Goal: Check status: Check status

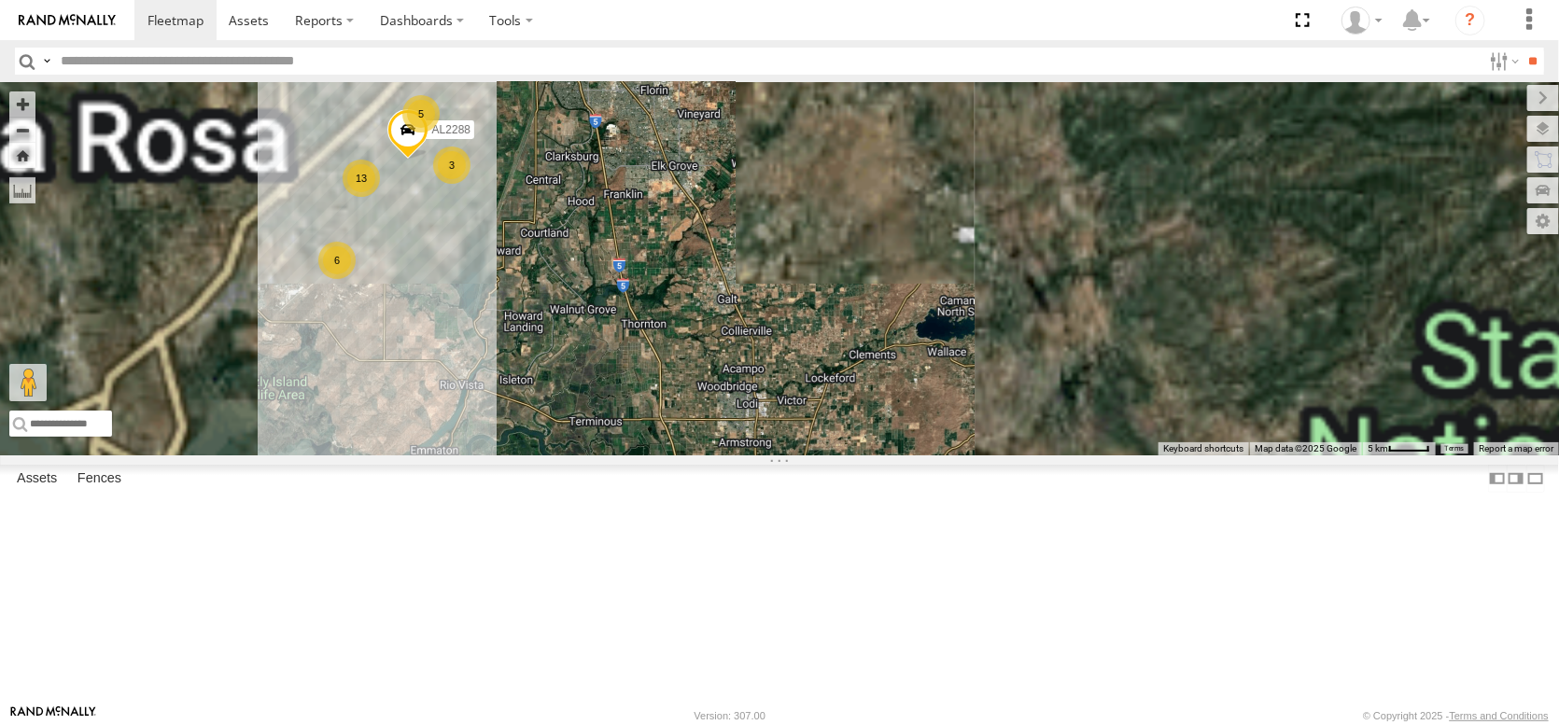
drag, startPoint x: 639, startPoint y: 245, endPoint x: 734, endPoint y: 386, distance: 170.3
click at [736, 391] on div "AL2367 FRONTLOADER JD344H PT2412 AL2336 PT2430 5 2 8 6 13 3 2 AL2288" at bounding box center [779, 268] width 1559 height 373
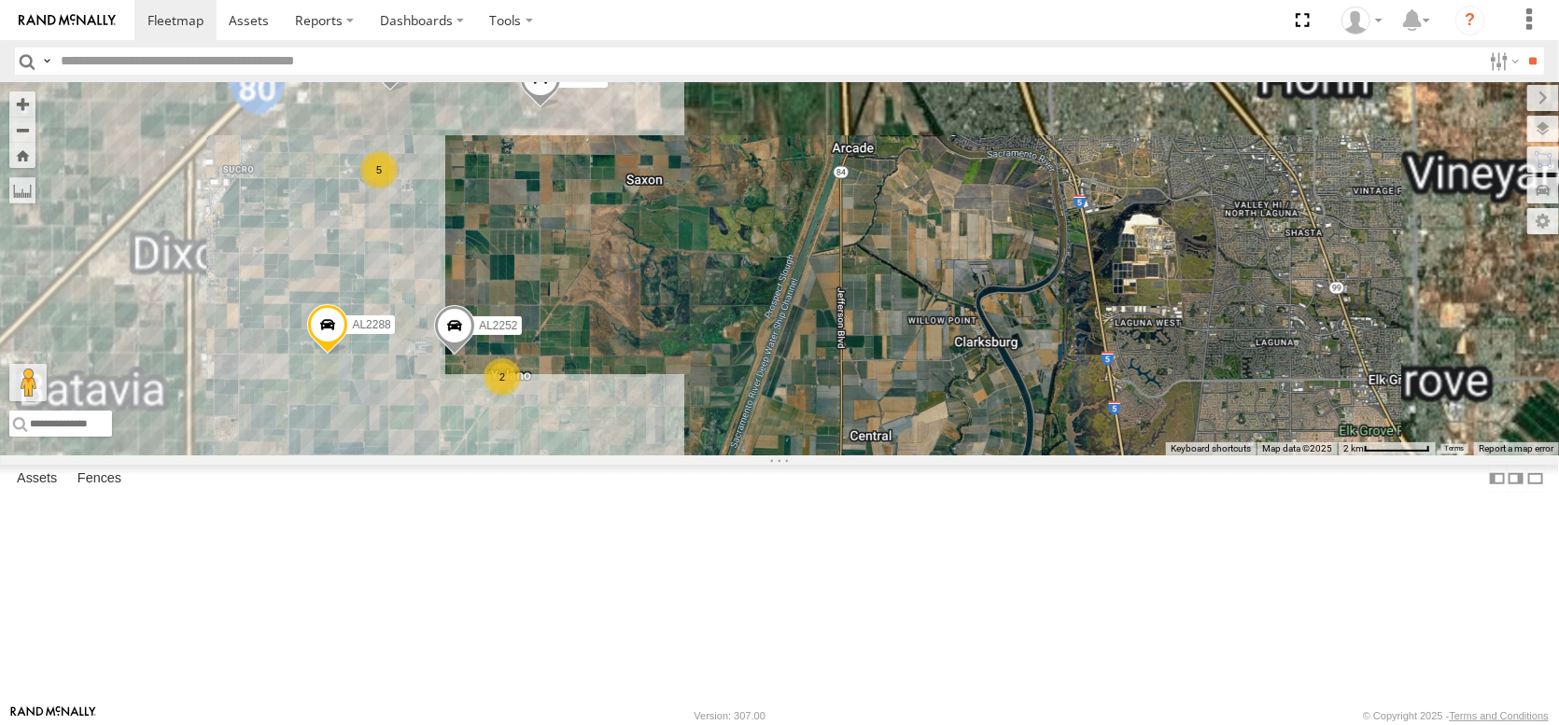
drag, startPoint x: 728, startPoint y: 220, endPoint x: 771, endPoint y: 409, distance: 193.4
click at [771, 409] on div "AL2367 FRONTLOADER JD344H PT2412 AL2336 PT2430 AL2288 AL2337 AL2362 PT2422 PT24…" at bounding box center [779, 268] width 1559 height 373
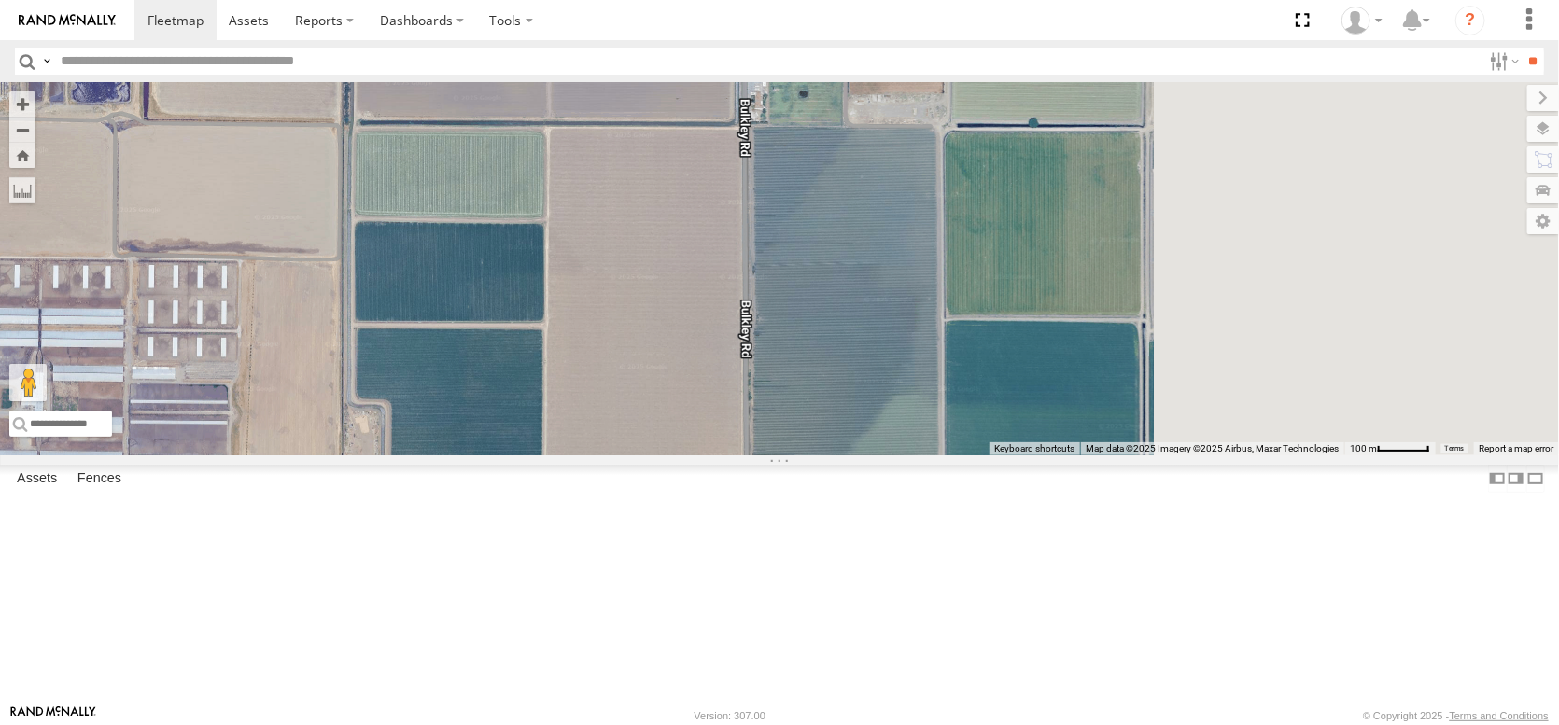
drag, startPoint x: 782, startPoint y: 434, endPoint x: 393, endPoint y: 329, distance: 403.2
click at [393, 329] on main "← Move left → Move right ↑ Move up ↓ Move down + Zoom in - Zoom out Home Jump l…" at bounding box center [779, 393] width 1559 height 623
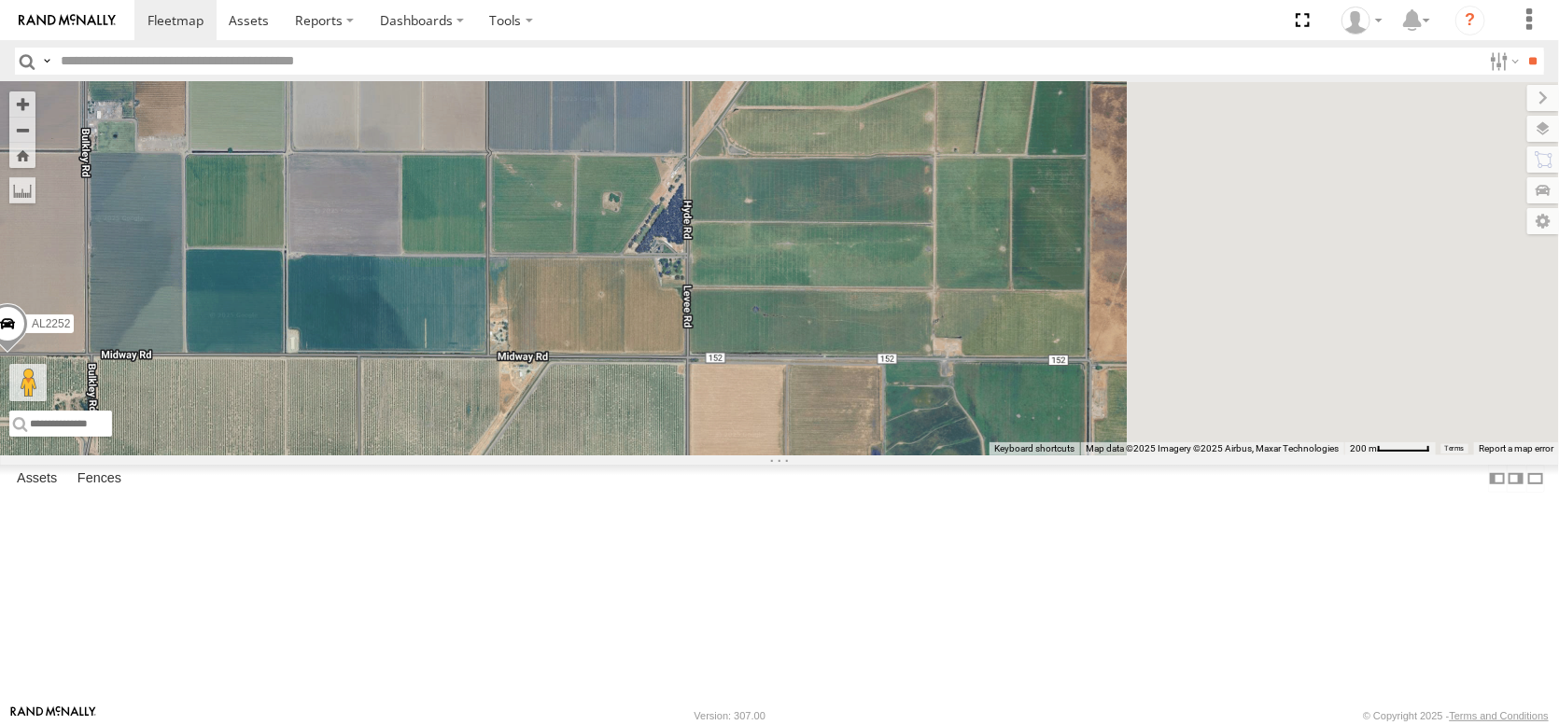
drag, startPoint x: 995, startPoint y: 378, endPoint x: 587, endPoint y: 463, distance: 416.6
click at [588, 455] on div "AL2367 FRONTLOADER JD344H PT2412 AL2336 PT2430 AL2288 AL2337 AL2362 PT2422 PT24…" at bounding box center [779, 268] width 1559 height 373
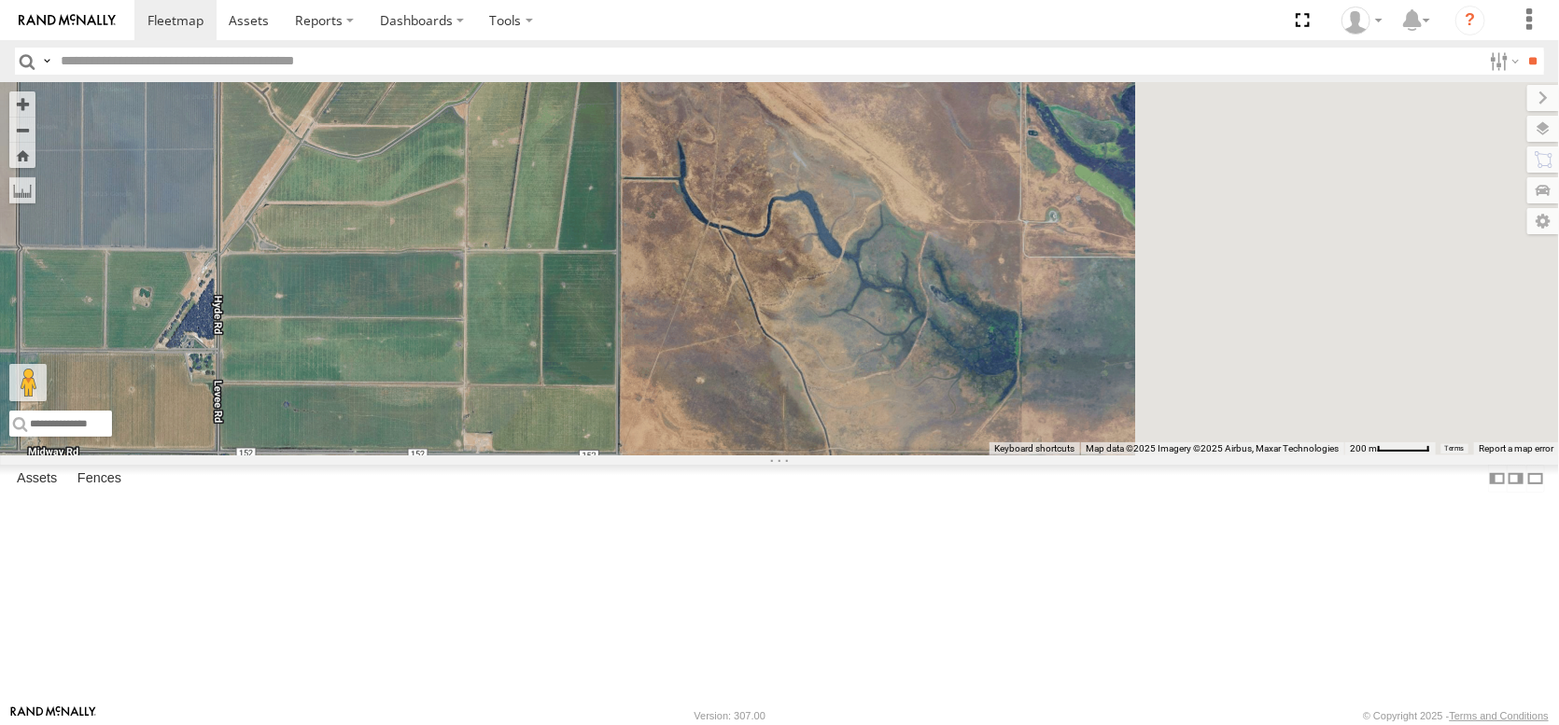
drag, startPoint x: 903, startPoint y: 464, endPoint x: 696, endPoint y: 543, distance: 221.9
click at [696, 455] on div "AL2367 FRONTLOADER JD344H PT2412 AL2336 PT2430 AL2288 AL2337 AL2362 PT2422 PT24…" at bounding box center [779, 268] width 1559 height 373
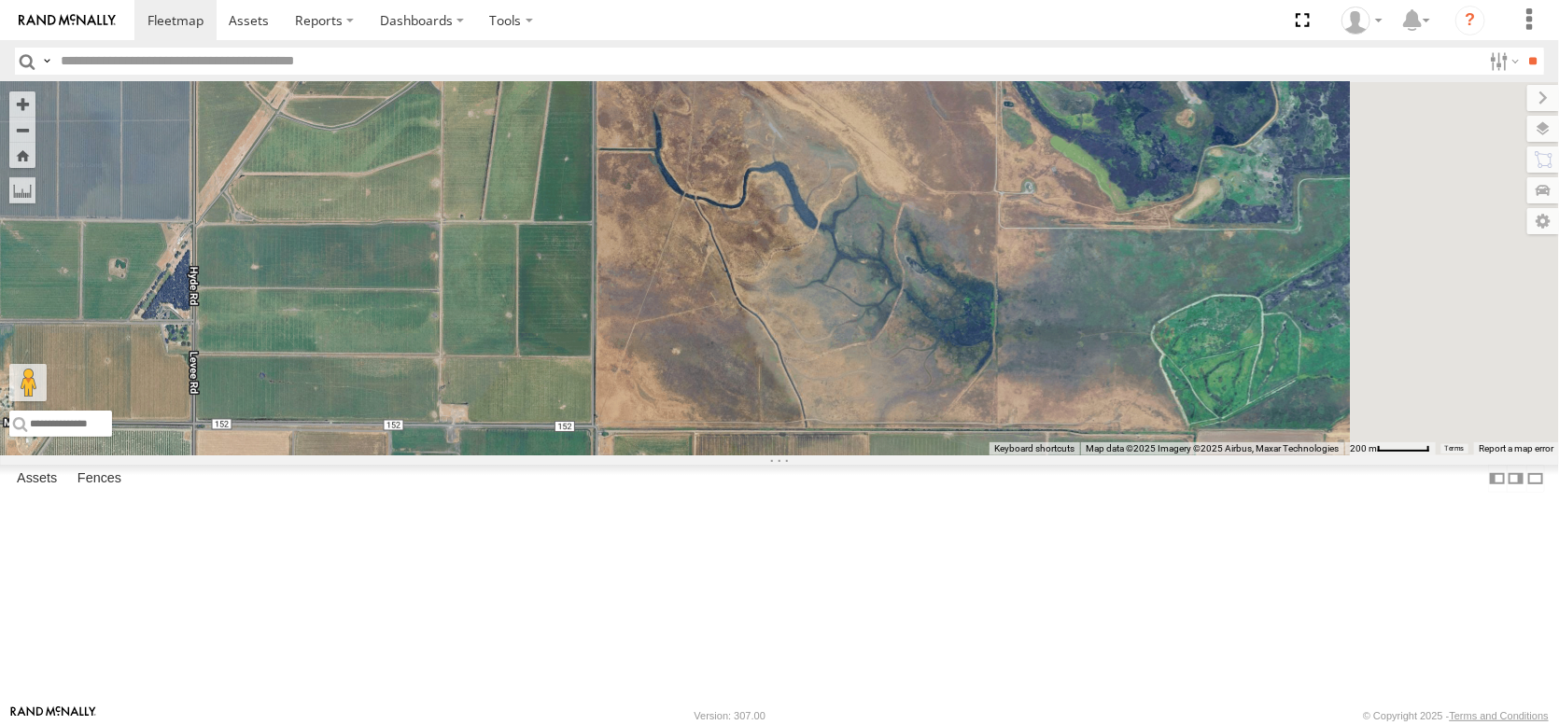
drag, startPoint x: 736, startPoint y: 471, endPoint x: 784, endPoint y: 319, distance: 159.4
click at [776, 322] on div "AL2367 FRONTLOADER JD344H PT2412 AL2336 PT2430 AL2288 AL2337 AL2362 PT2422 PT24…" at bounding box center [779, 268] width 1559 height 373
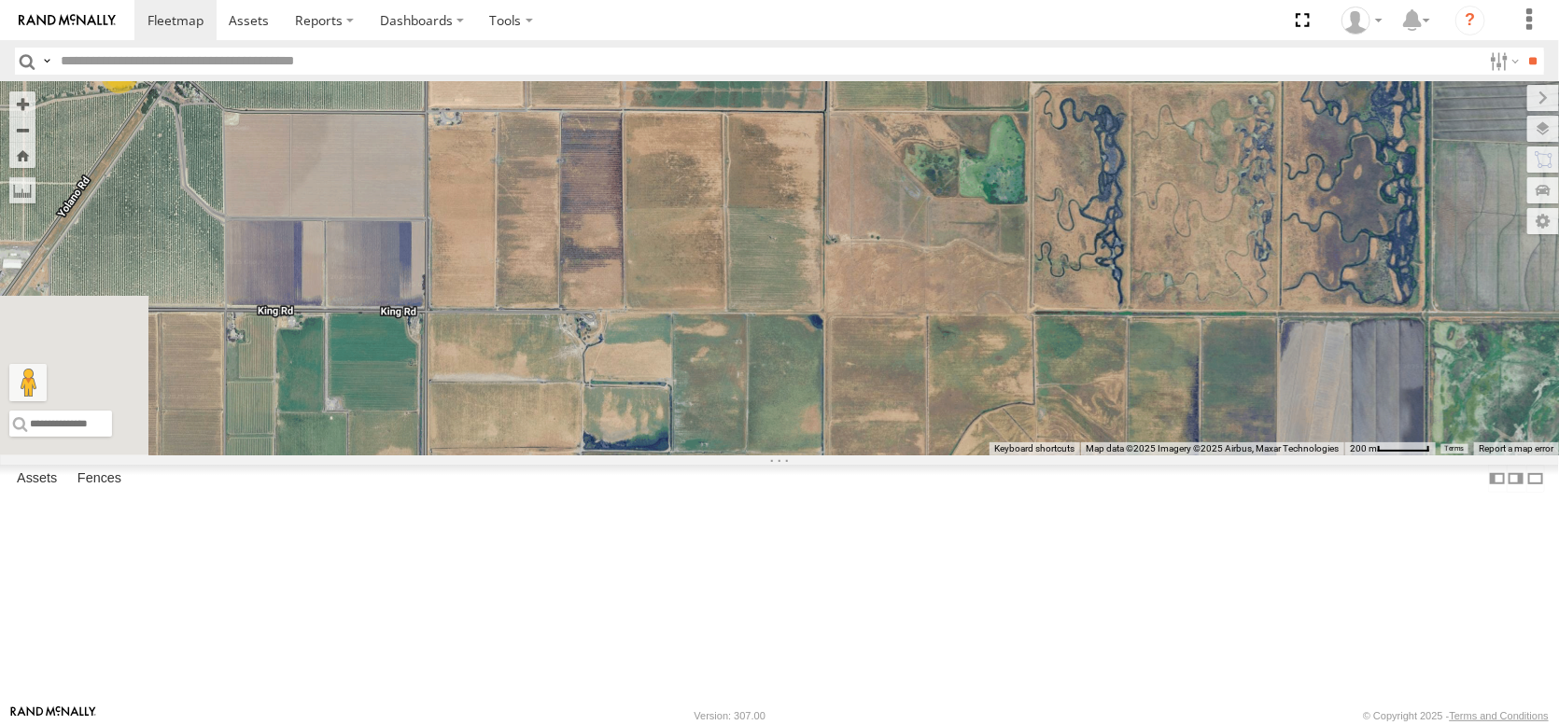
drag, startPoint x: 715, startPoint y: 413, endPoint x: 861, endPoint y: 284, distance: 195.1
click at [853, 285] on div "AL2367 FRONTLOADER JD344H PT2412 AL2336 PT2430 AL2288 AL2337 AL2362 PT2422 PT24…" at bounding box center [779, 268] width 1559 height 373
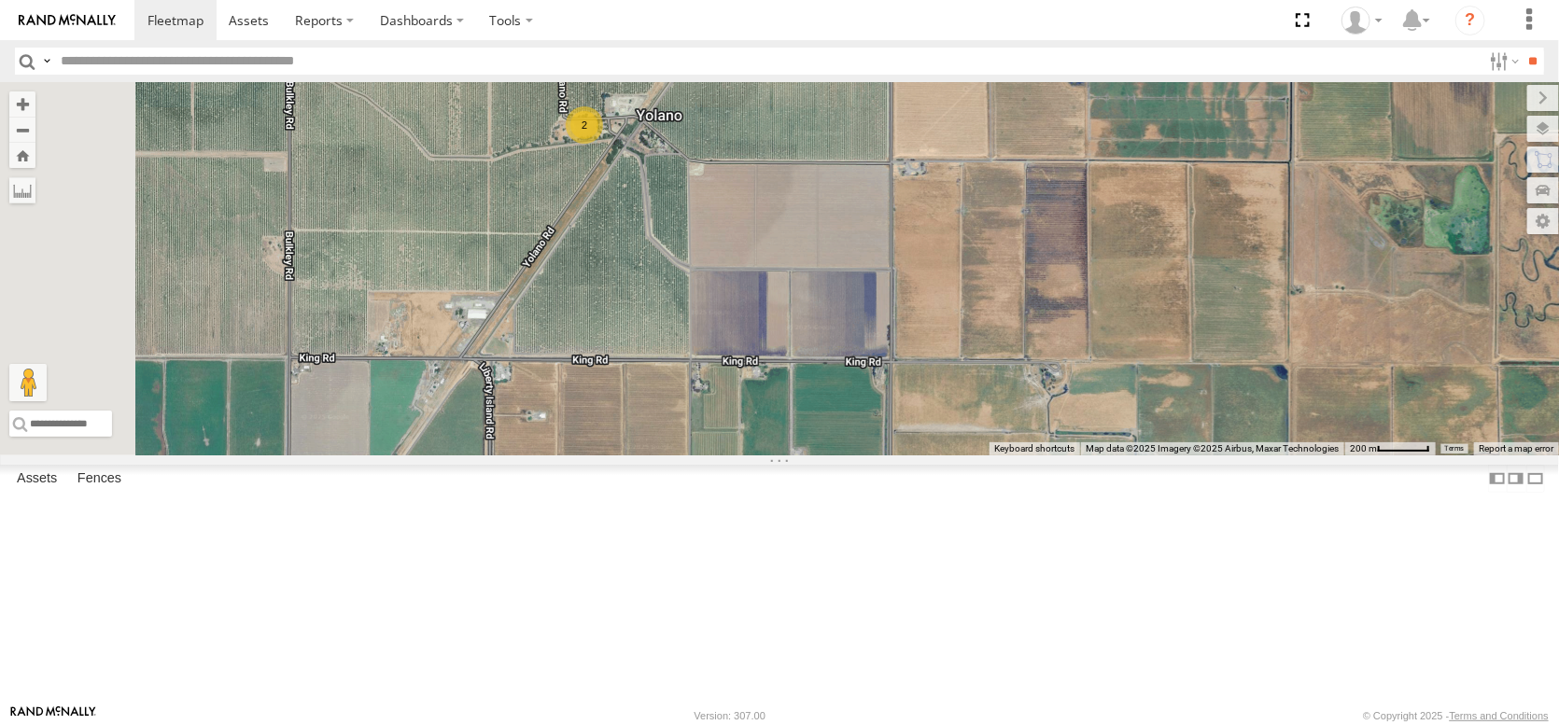
drag, startPoint x: 705, startPoint y: 423, endPoint x: 1162, endPoint y: 477, distance: 460.5
click at [1162, 455] on div "AL2367 FRONTLOADER JD344H PT2412 AL2336 PT2430 AL2288 AL2337 AL2362 PT2422 PT24…" at bounding box center [779, 268] width 1559 height 373
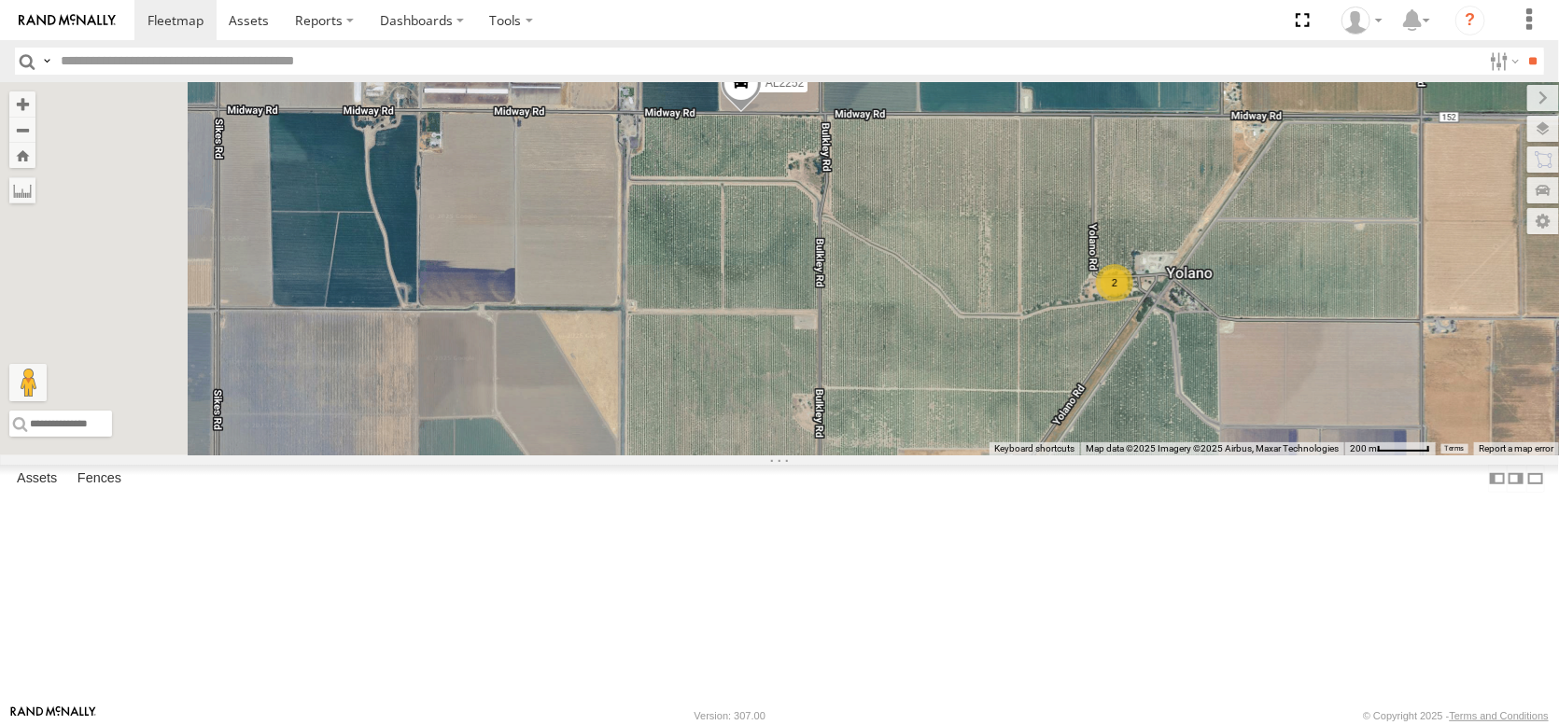
drag, startPoint x: 796, startPoint y: 303, endPoint x: 1326, endPoint y: 457, distance: 552.0
click at [1326, 455] on div "← Move left → Move right ↑ Move up ↓ Move down + Zoom in - Zoom out Home Jump l…" at bounding box center [779, 268] width 1559 height 373
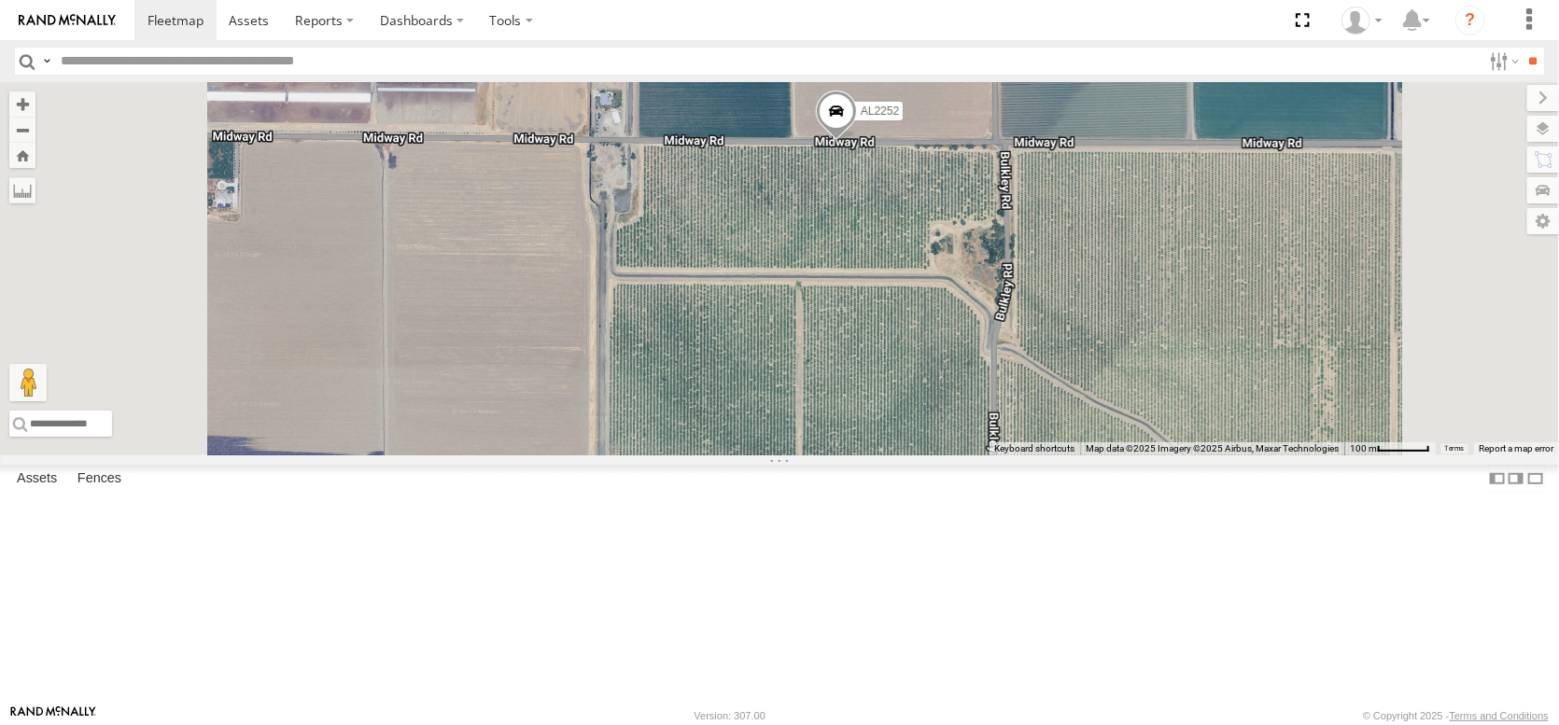
drag, startPoint x: 939, startPoint y: 226, endPoint x: 1267, endPoint y: 265, distance: 330.9
click at [1366, 283] on div "← Move left → Move right ↑ Move up ↓ Move down + Zoom in - Zoom out Home Jump l…" at bounding box center [779, 268] width 1559 height 373
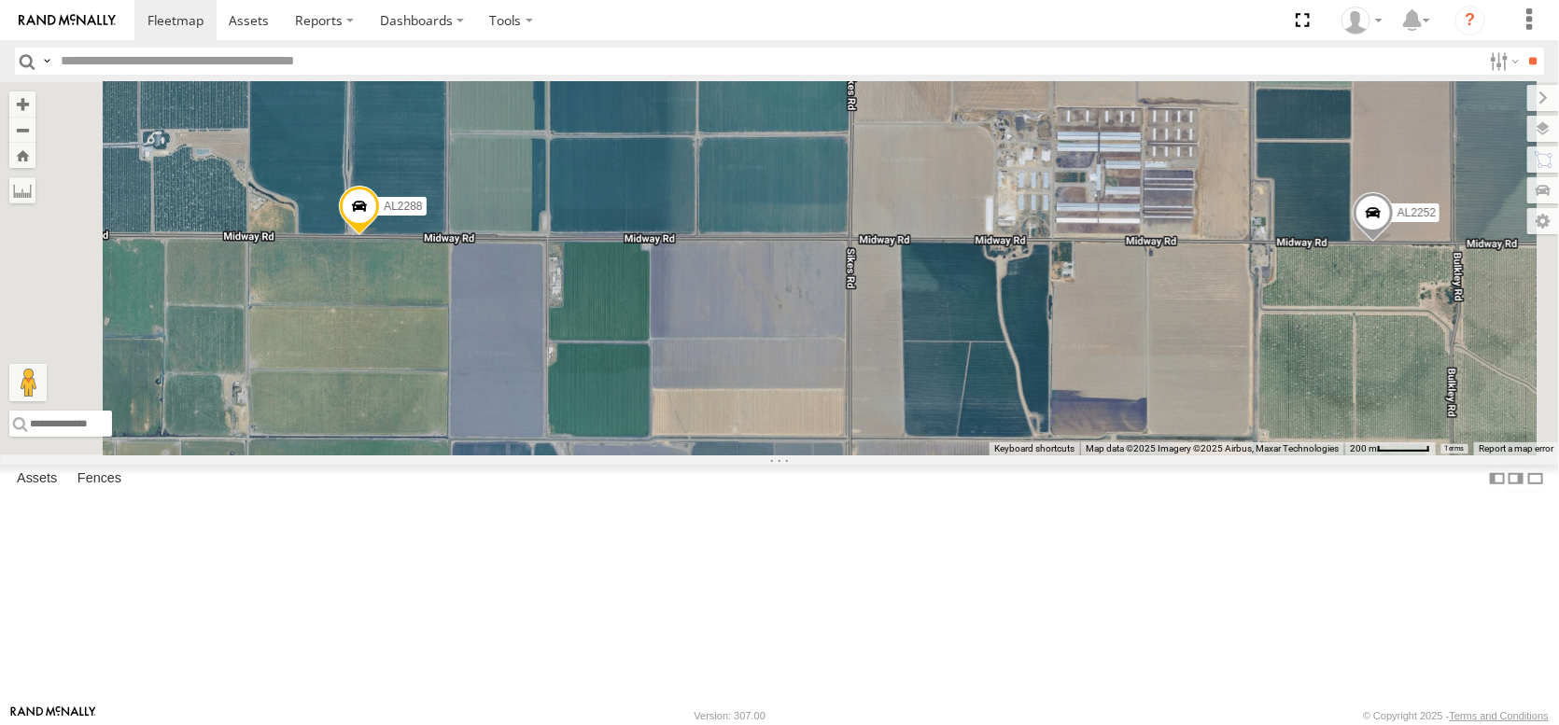
drag, startPoint x: 590, startPoint y: 307, endPoint x: 605, endPoint y: 453, distance: 146.4
click at [380, 237] on span at bounding box center [359, 212] width 41 height 50
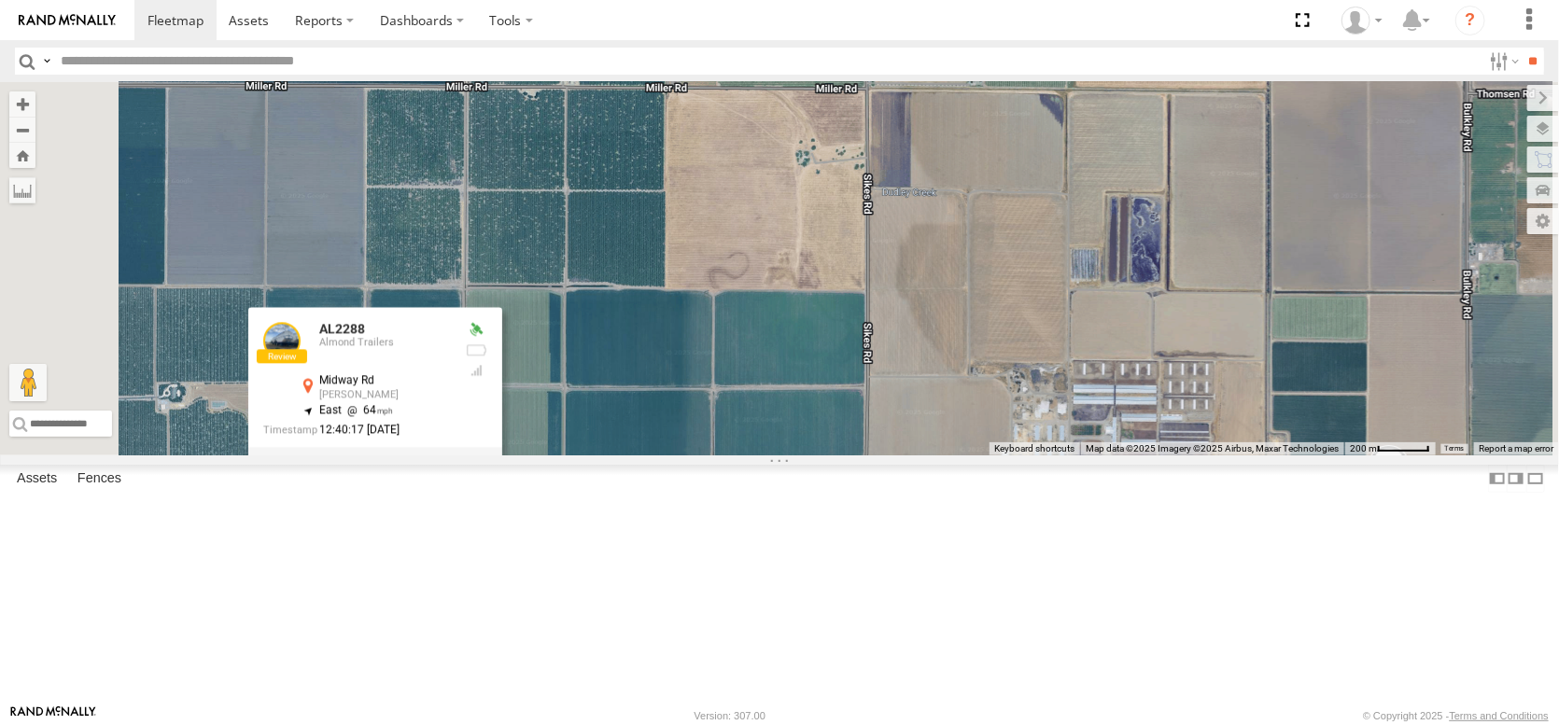
drag, startPoint x: 597, startPoint y: 312, endPoint x: 600, endPoint y: 419, distance: 107.4
click at [598, 422] on div "AL2367 FRONTLOADER JD344H PT2412 AL2336 PT2430 AL2288 AL2337 AL2362 PT2422 PT24…" at bounding box center [779, 268] width 1559 height 373
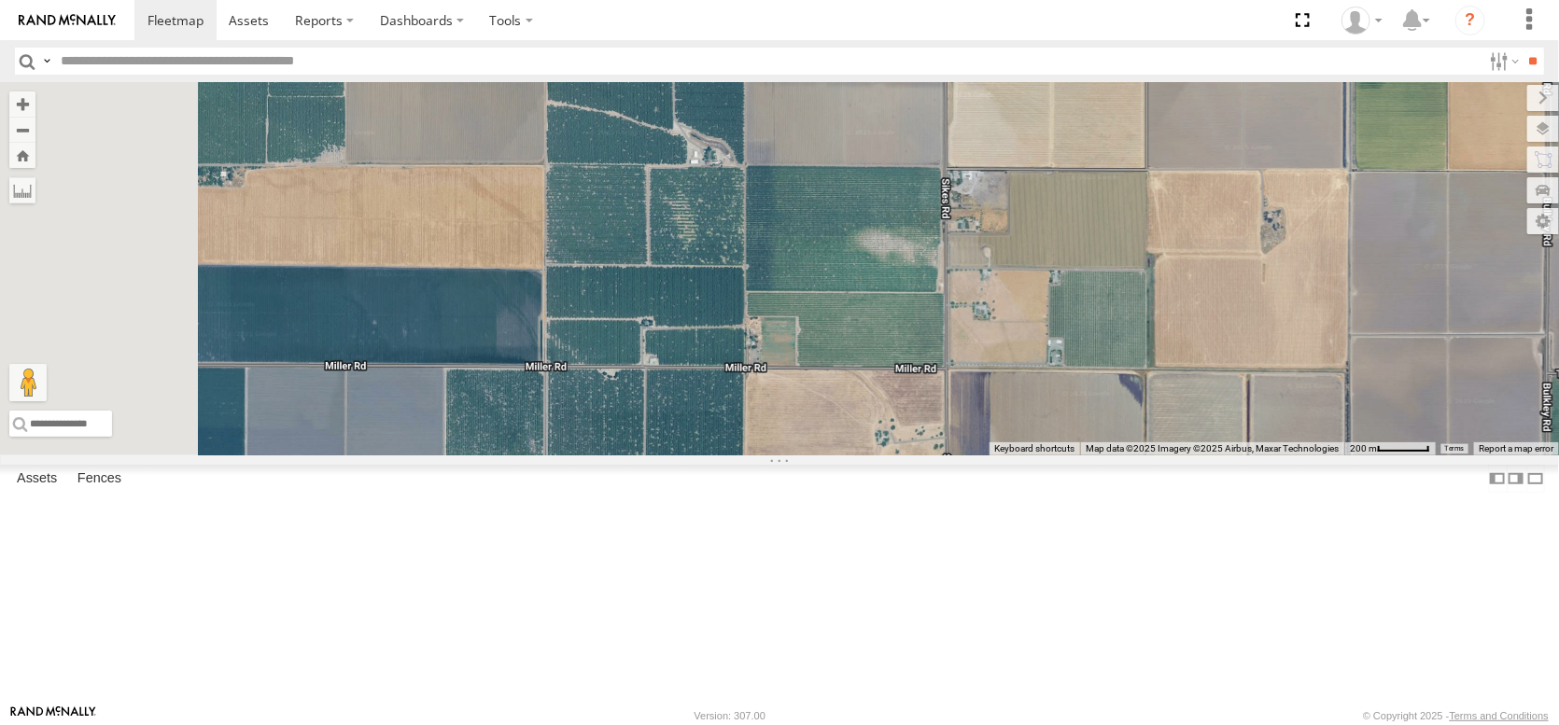
drag, startPoint x: 609, startPoint y: 329, endPoint x: 696, endPoint y: 561, distance: 247.2
click at [692, 455] on div "AL2367 FRONTLOADER JD344H PT2412 AL2336 PT2430 AL2288 AL2337 AL2362 PT2422 PT24…" at bounding box center [779, 268] width 1559 height 373
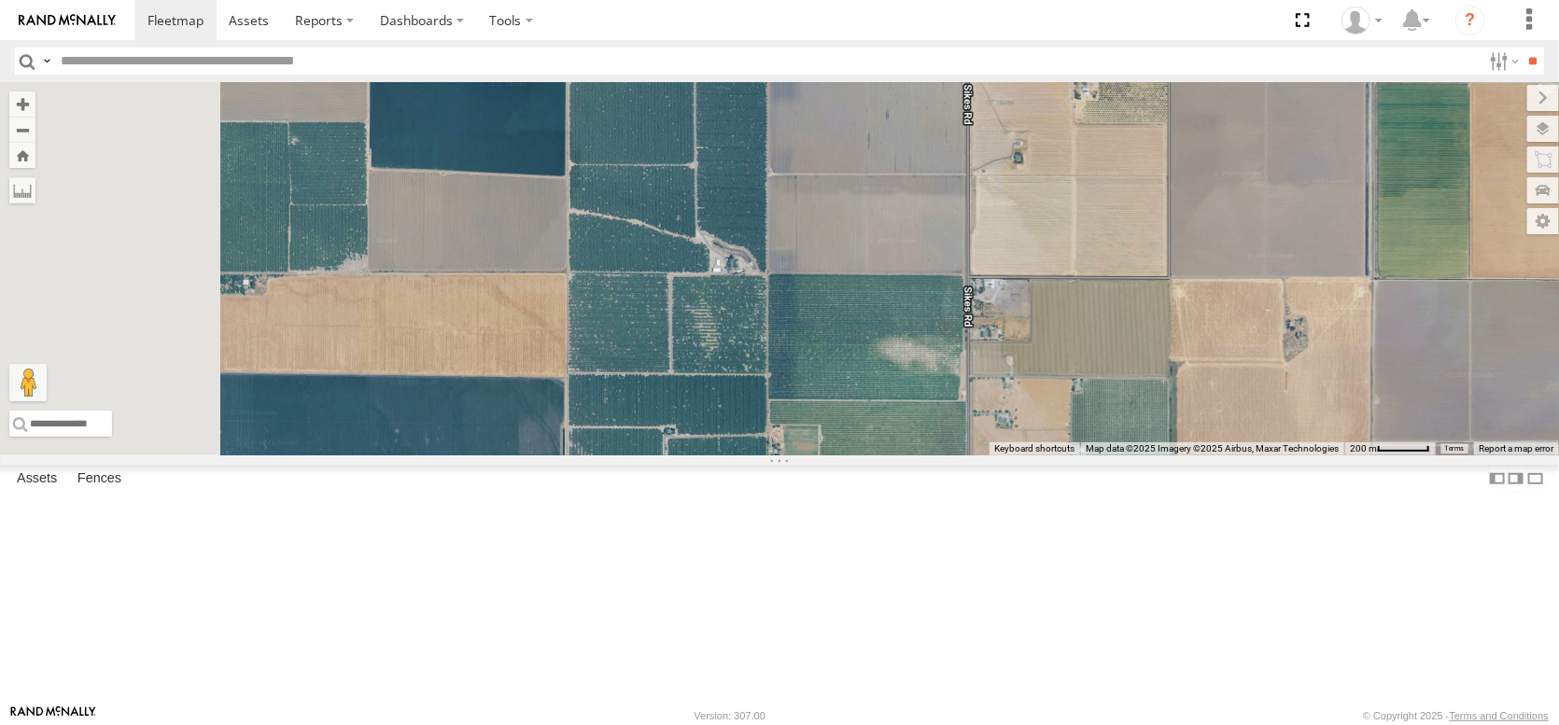
drag, startPoint x: 653, startPoint y: 396, endPoint x: 754, endPoint y: 628, distance: 253.3
click at [750, 455] on div "AL2367 FRONTLOADER JD344H PT2412 AL2336 PT2430 AL2288 AL2337 AL2362 PT2422 PT24…" at bounding box center [779, 268] width 1559 height 373
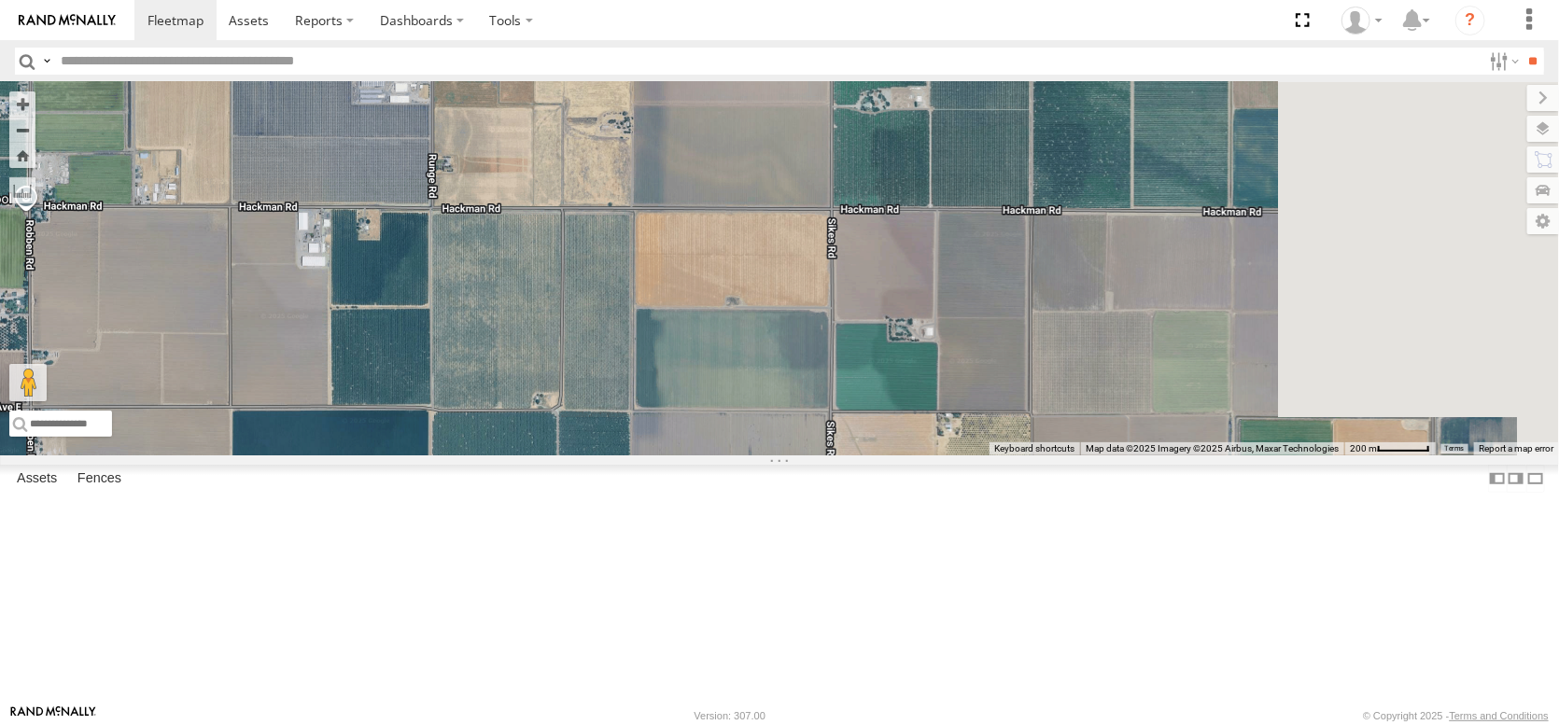
drag, startPoint x: 889, startPoint y: 358, endPoint x: 471, endPoint y: 463, distance: 430.1
click at [469, 455] on div "AL2367 FRONTLOADER JD344H PT2412 AL2336 PT2430 AL2288 AL2337 AL2362 PT2422 PT24…" at bounding box center [779, 268] width 1559 height 373
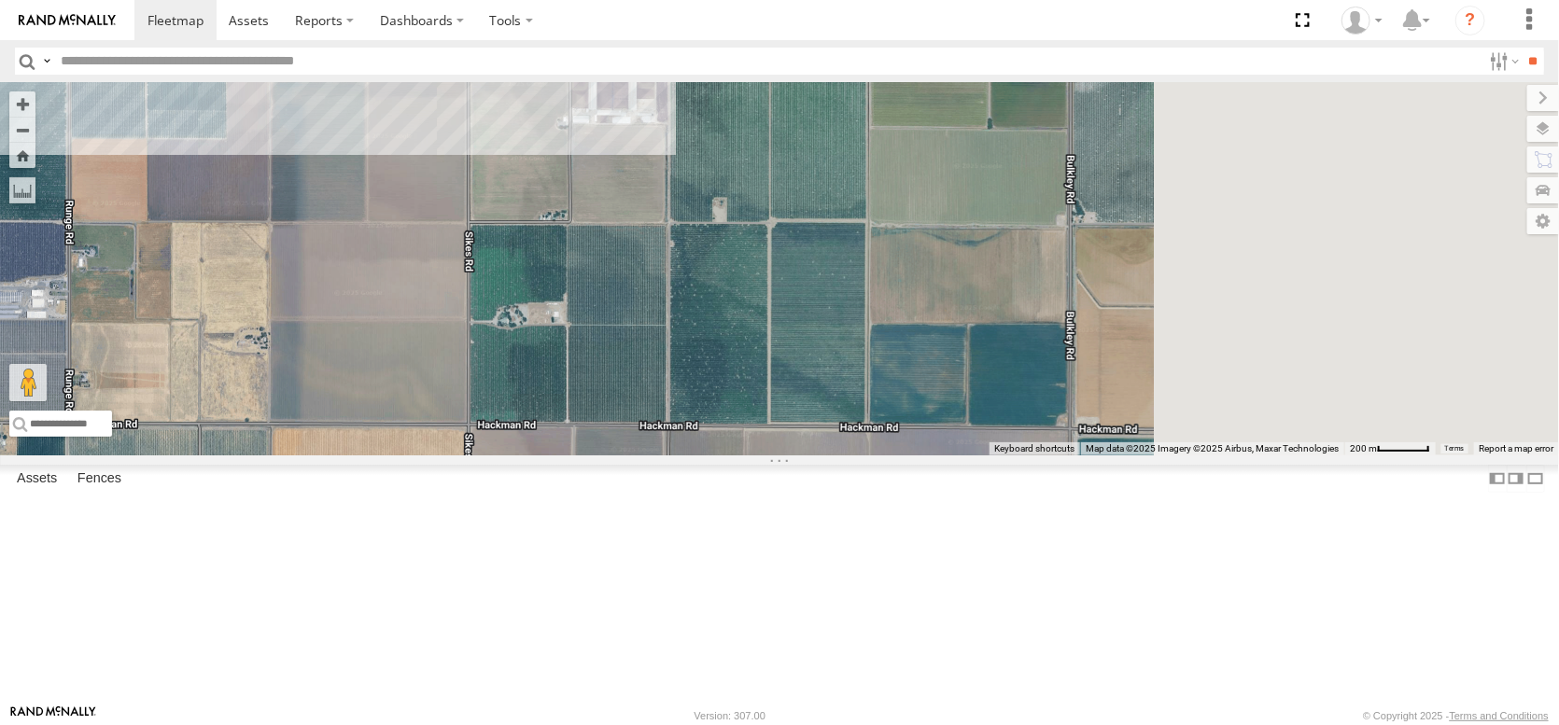
drag, startPoint x: 729, startPoint y: 377, endPoint x: 539, endPoint y: 503, distance: 227.5
click at [539, 455] on div "AL2367 FRONTLOADER JD344H PT2412 AL2336 PT2430 AL2288 AL2337 AL2362 PT2422 PT24…" at bounding box center [779, 268] width 1559 height 373
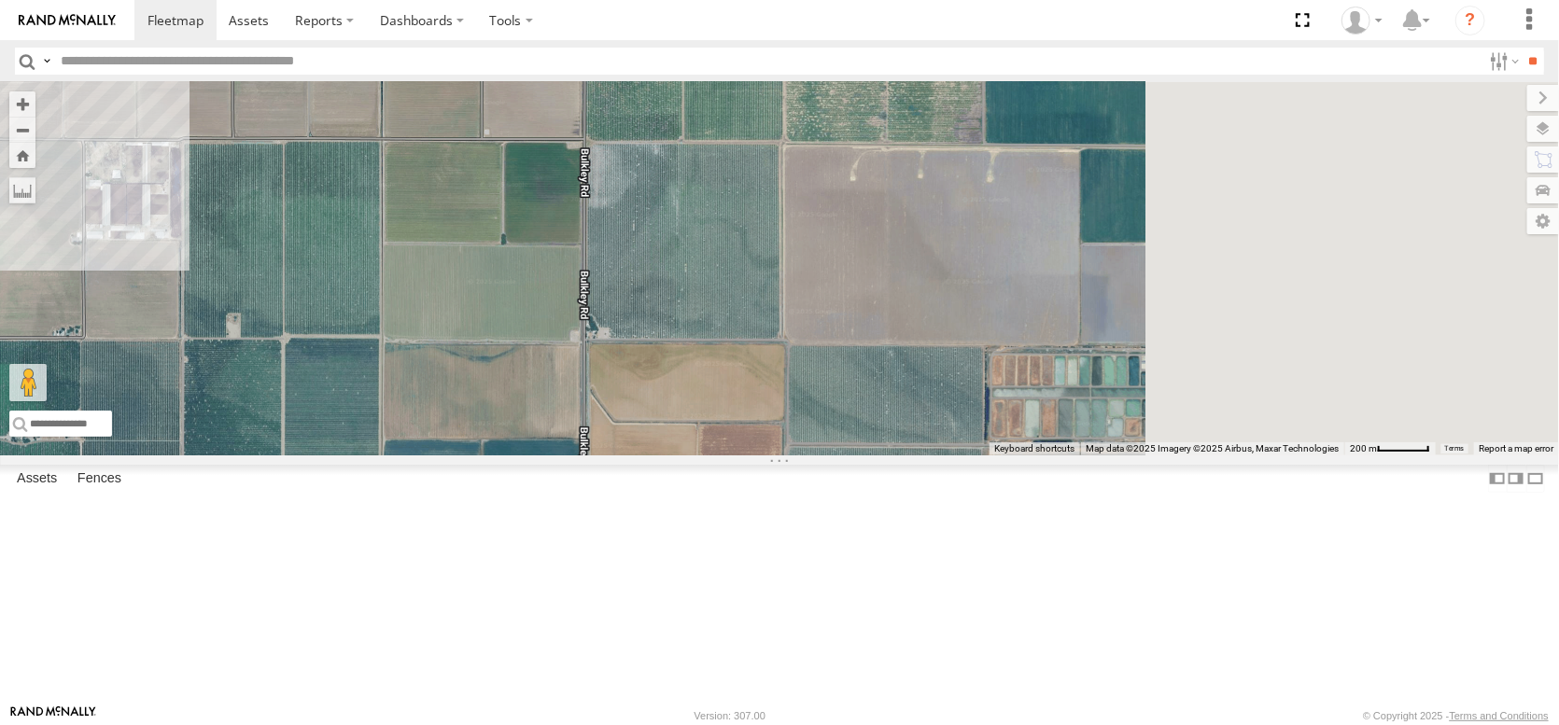
drag, startPoint x: 845, startPoint y: 445, endPoint x: 446, endPoint y: 521, distance: 405.6
click at [446, 521] on main "← Move left → Move right ↑ Move up ↓ Move down + Zoom in - Zoom out Home Jump l…" at bounding box center [779, 393] width 1559 height 623
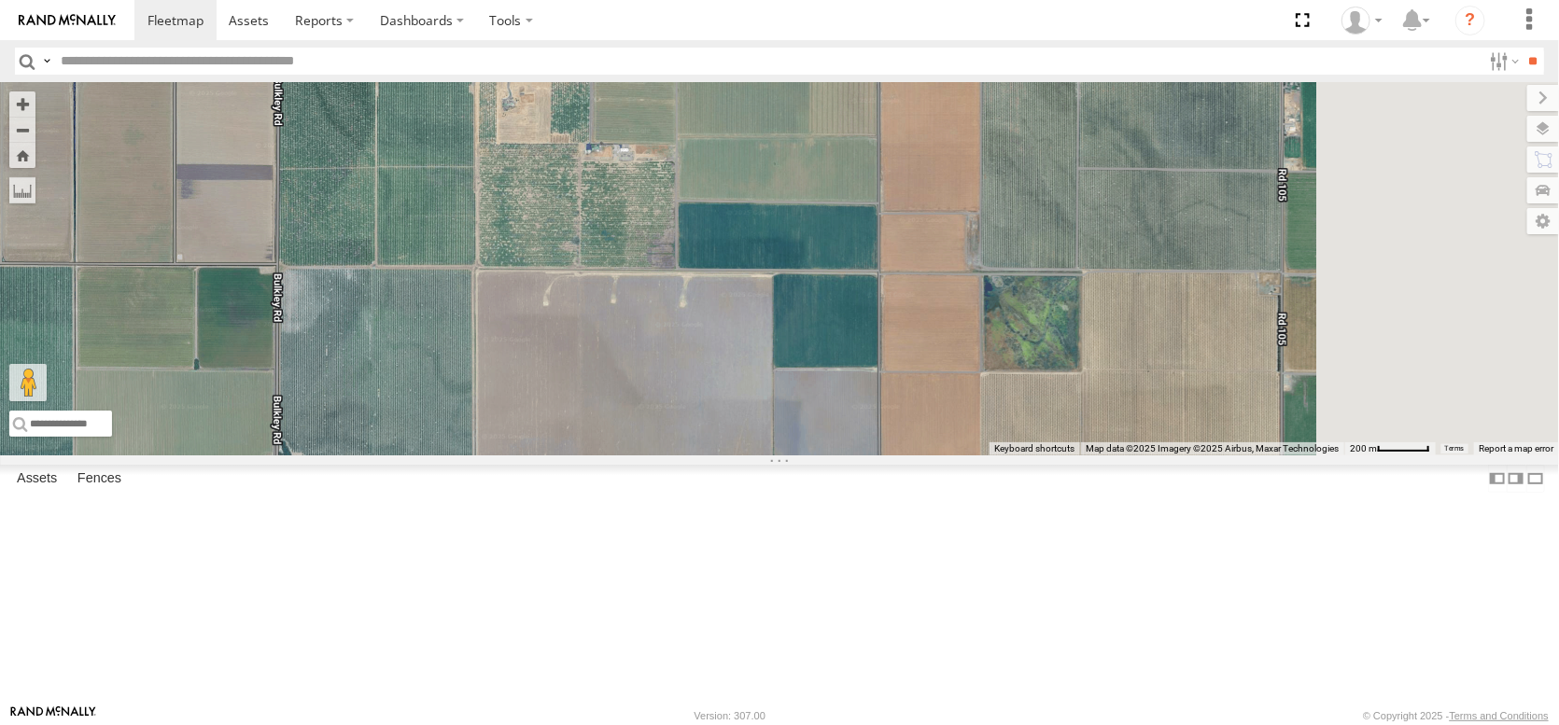
drag, startPoint x: 976, startPoint y: 489, endPoint x: 738, endPoint y: 592, distance: 259.2
click at [740, 455] on div "AL2367 FRONTLOADER JD344H PT2412 AL2336 PT2430 AL2288 AL2337 AL2362 PT2422 PT24…" at bounding box center [779, 268] width 1559 height 373
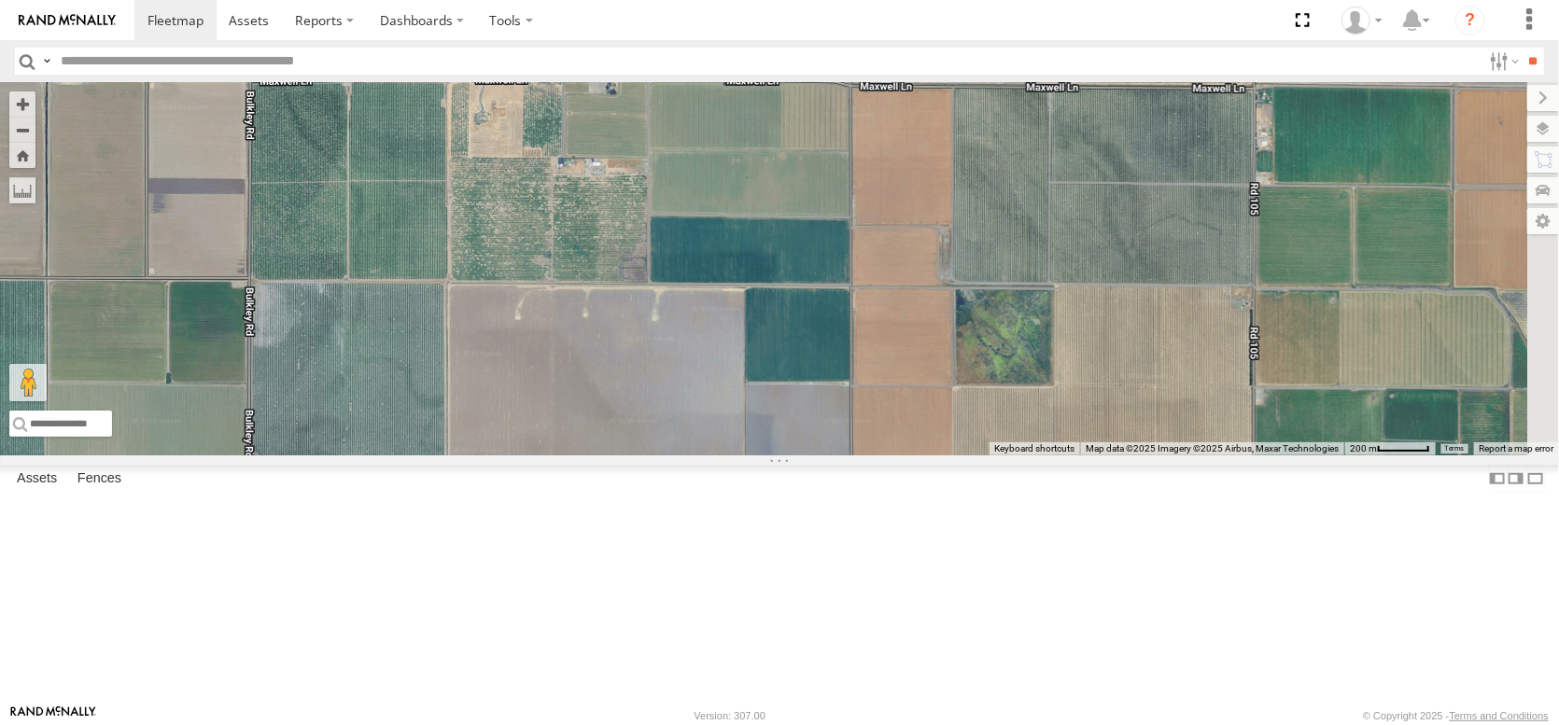
drag, startPoint x: 857, startPoint y: 528, endPoint x: 758, endPoint y: 354, distance: 200.6
click at [772, 368] on div "AL2367 FRONTLOADER JD344H PT2412 AL2336 PT2430 AL2288 AL2337 AL2362 PT2422 PT24…" at bounding box center [779, 268] width 1559 height 373
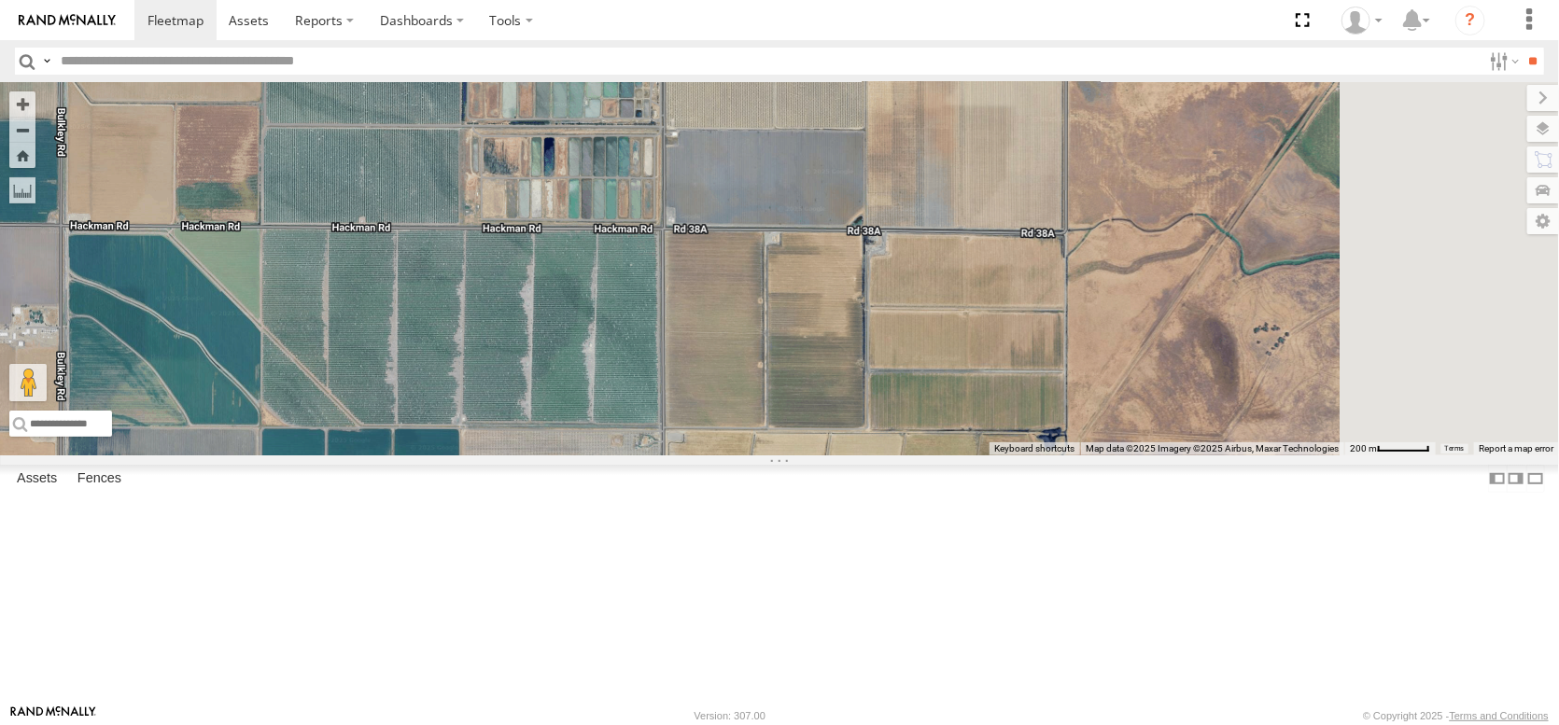
drag, startPoint x: 797, startPoint y: 508, endPoint x: 801, endPoint y: 366, distance: 141.9
click at [803, 367] on div "AL2367 FRONTLOADER JD344H PT2412 AL2336 PT2430 AL2288 AL2337 AL2362 PT2422 PT24…" at bounding box center [779, 268] width 1559 height 373
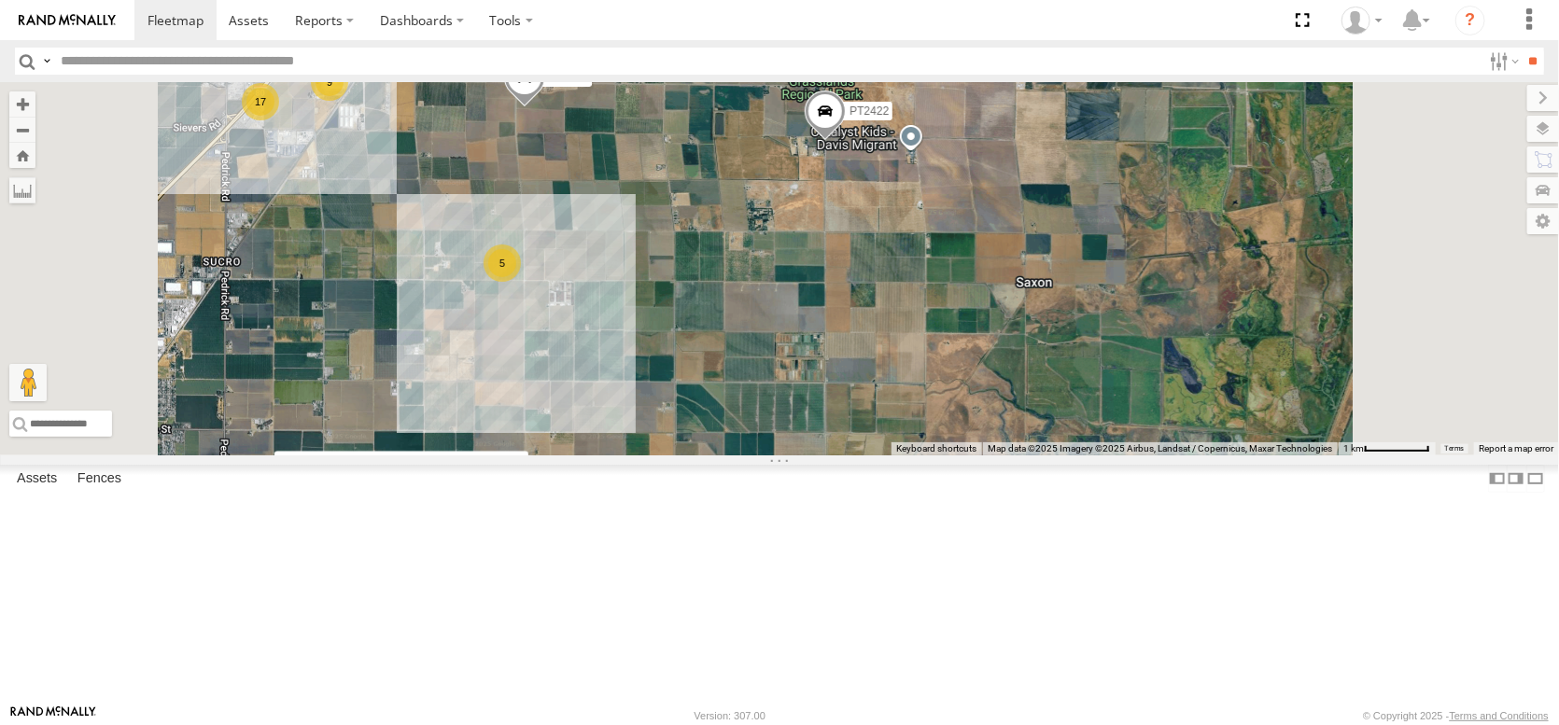
click at [348, 101] on div "9" at bounding box center [329, 81] width 37 height 37
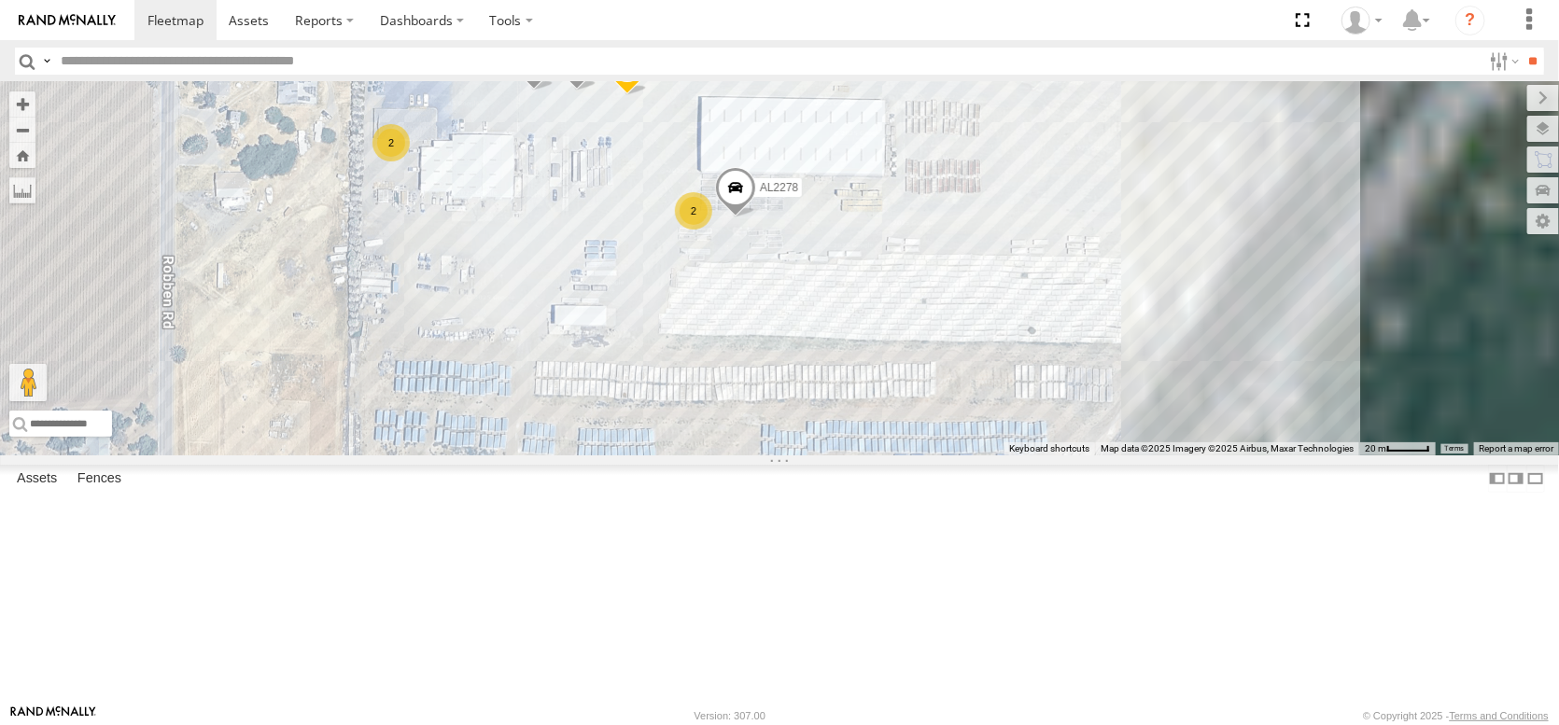
drag, startPoint x: 893, startPoint y: 330, endPoint x: 570, endPoint y: 409, distance: 332.3
click at [571, 409] on div "AL2367 FRONTLOADER JD344H PT2412 AL2336 PT2430 AL2288 AL2337 AL2362 PT2422 PT24…" at bounding box center [779, 268] width 1559 height 373
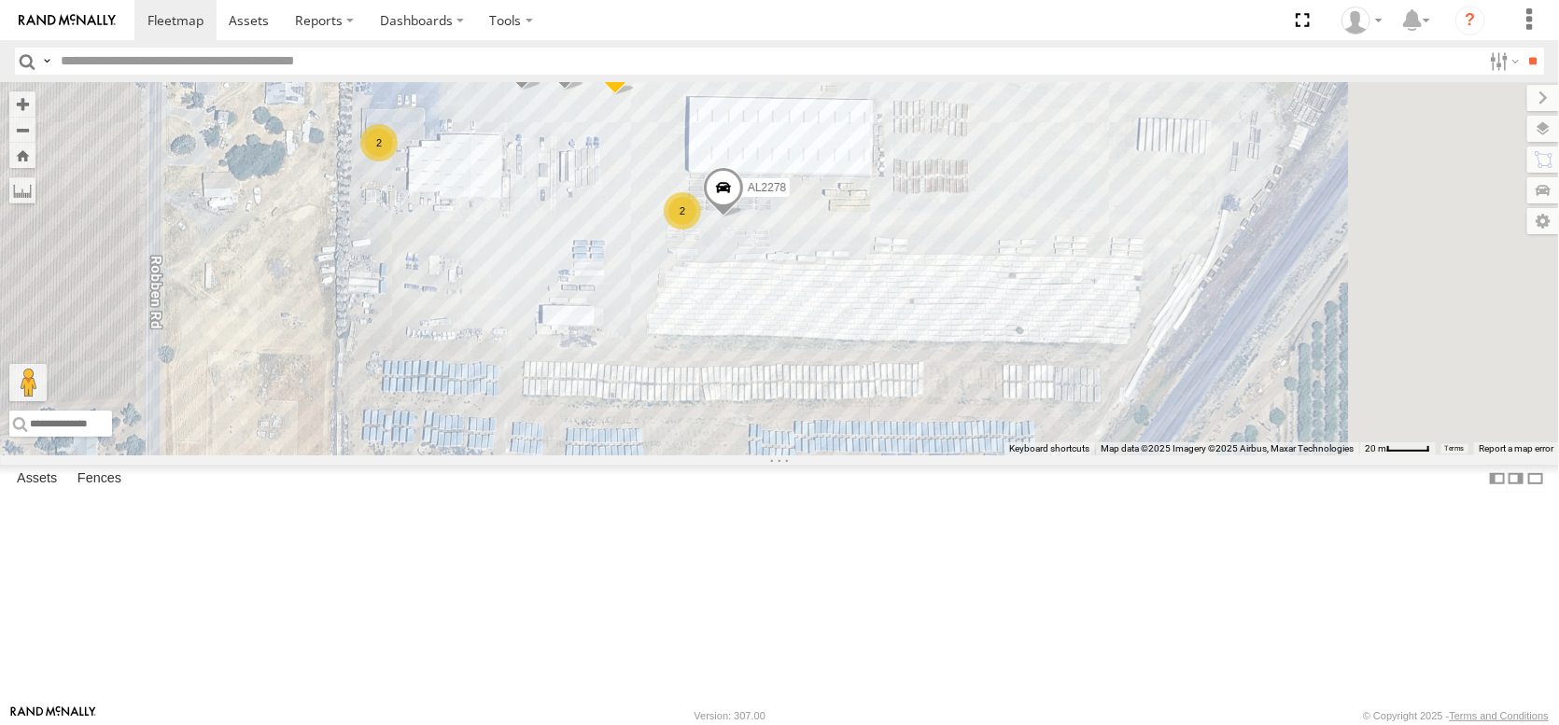
click at [701, 230] on div "2" at bounding box center [682, 210] width 37 height 37
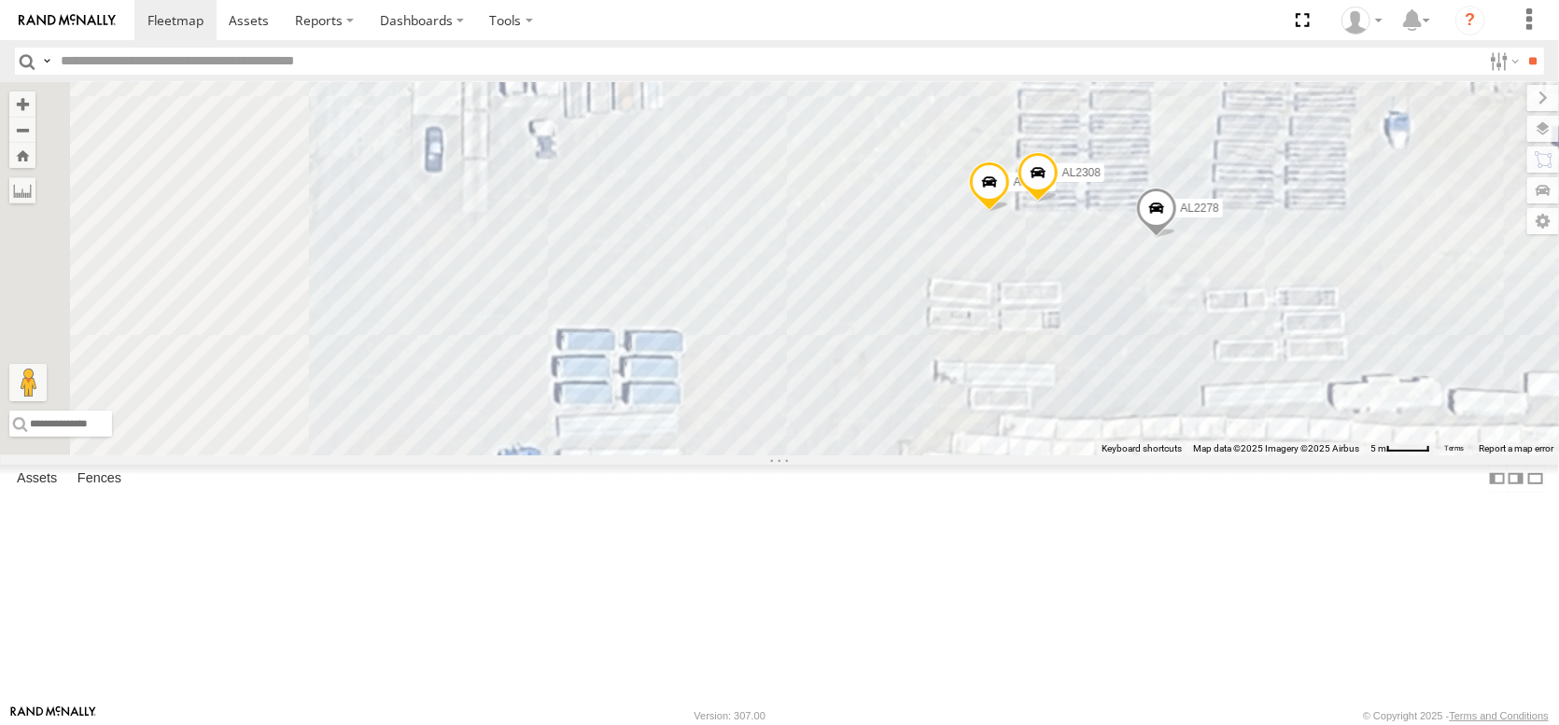
drag, startPoint x: 803, startPoint y: 462, endPoint x: 1049, endPoint y: 382, distance: 259.1
click at [1049, 382] on div "AL2367 FRONTLOADER JD344H PT2412 AL2336 PT2430 AL2288 AL2337 AL2362 PT2422 PT24…" at bounding box center [779, 268] width 1559 height 373
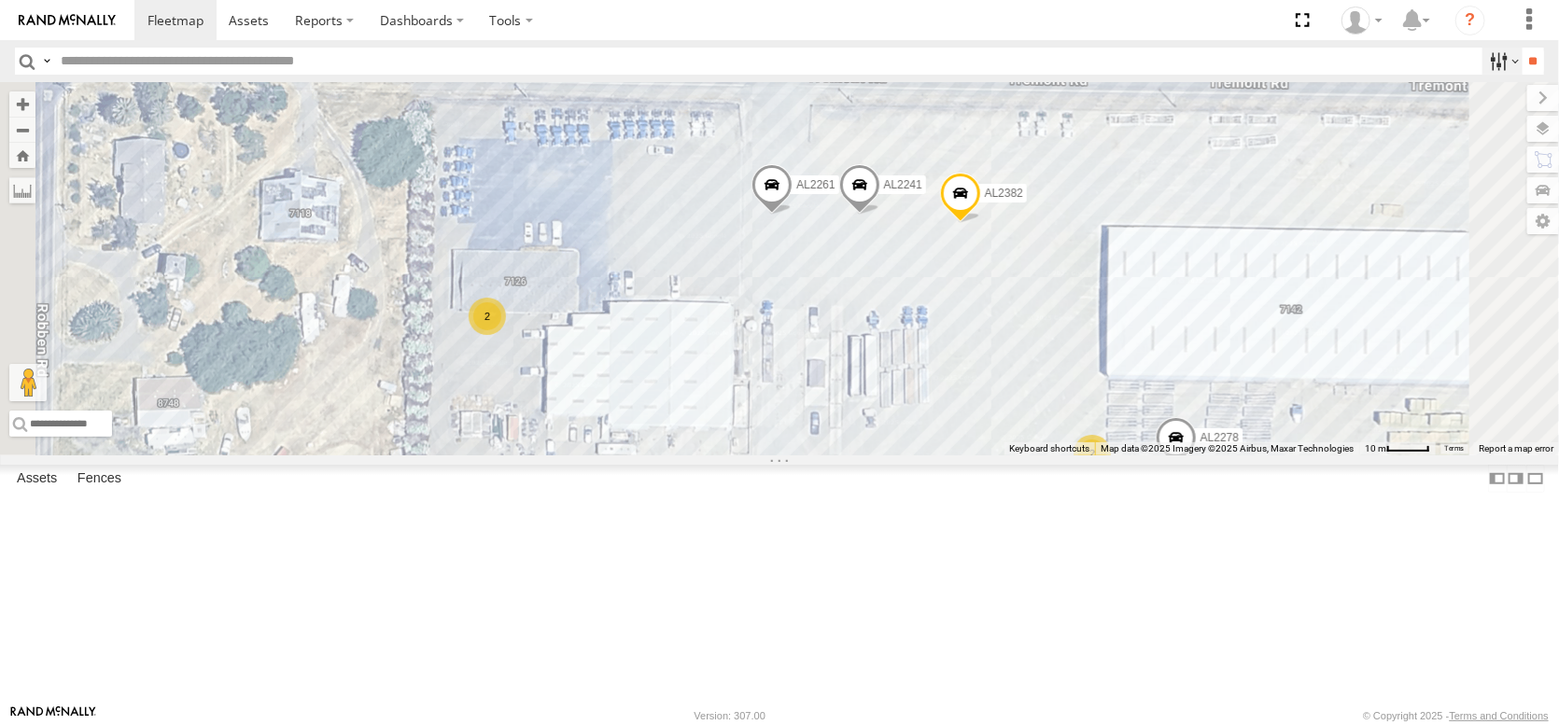
click at [1482, 69] on label at bounding box center [1502, 61] width 40 height 27
click at [0, 0] on span at bounding box center [0, 0] width 0 height 0
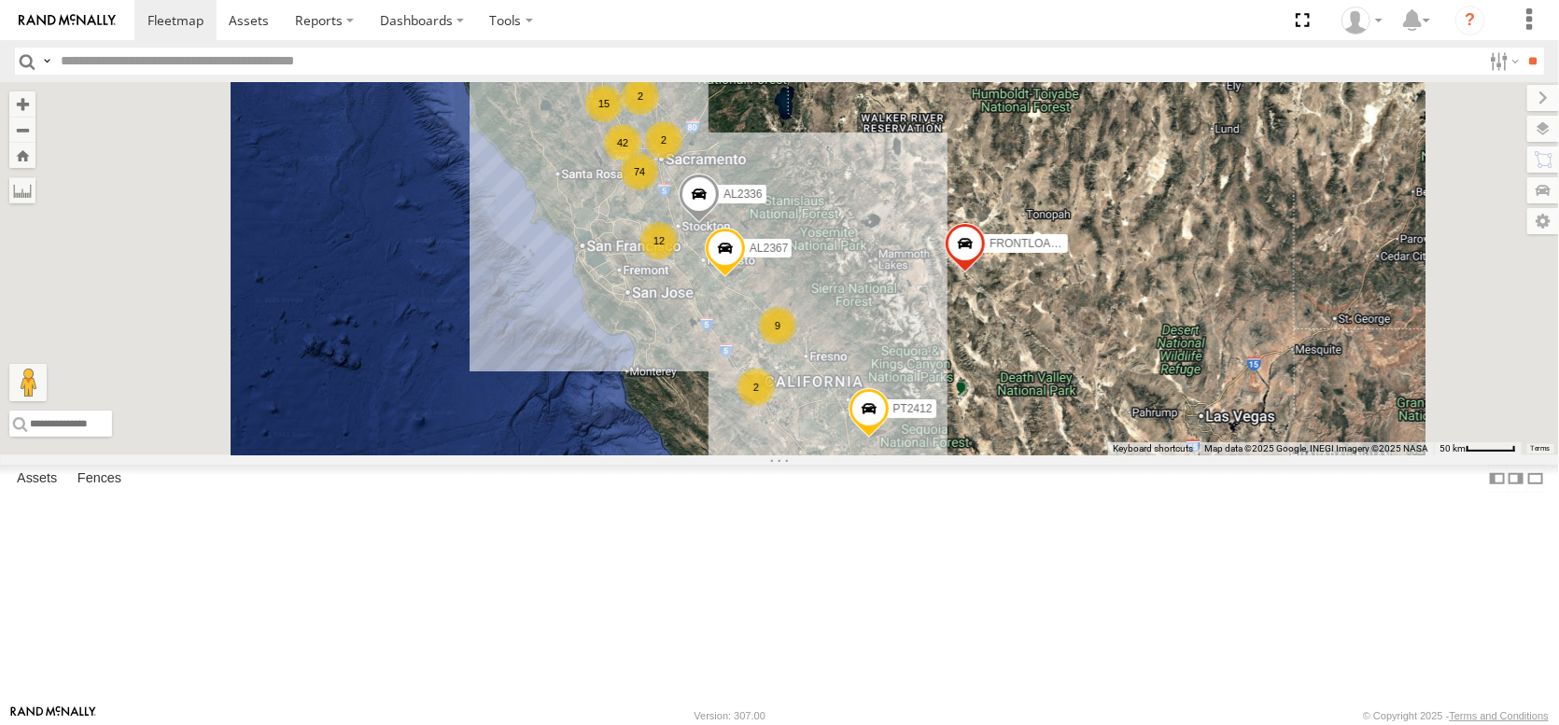
click at [0, 0] on span "Pistachio Trailers" at bounding box center [0, 0] width 0 height 0
click at [1527, 63] on input "**" at bounding box center [1532, 61] width 21 height 27
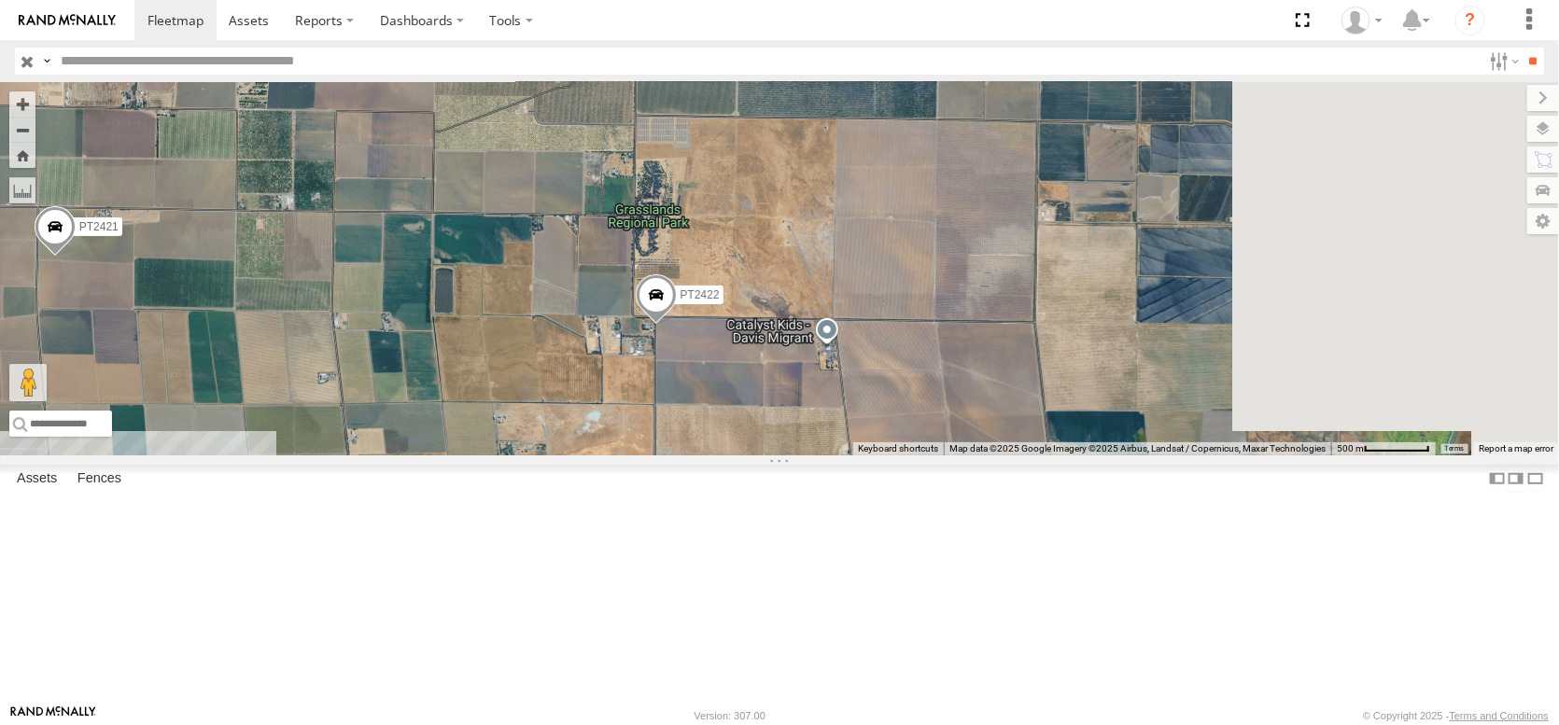
drag, startPoint x: 955, startPoint y: 459, endPoint x: 460, endPoint y: 407, distance: 497.4
click at [462, 409] on main "← Move left → Move right ↑ Move up ↓ Move down + Zoom in - Zoom out Home Jump l…" at bounding box center [779, 393] width 1559 height 623
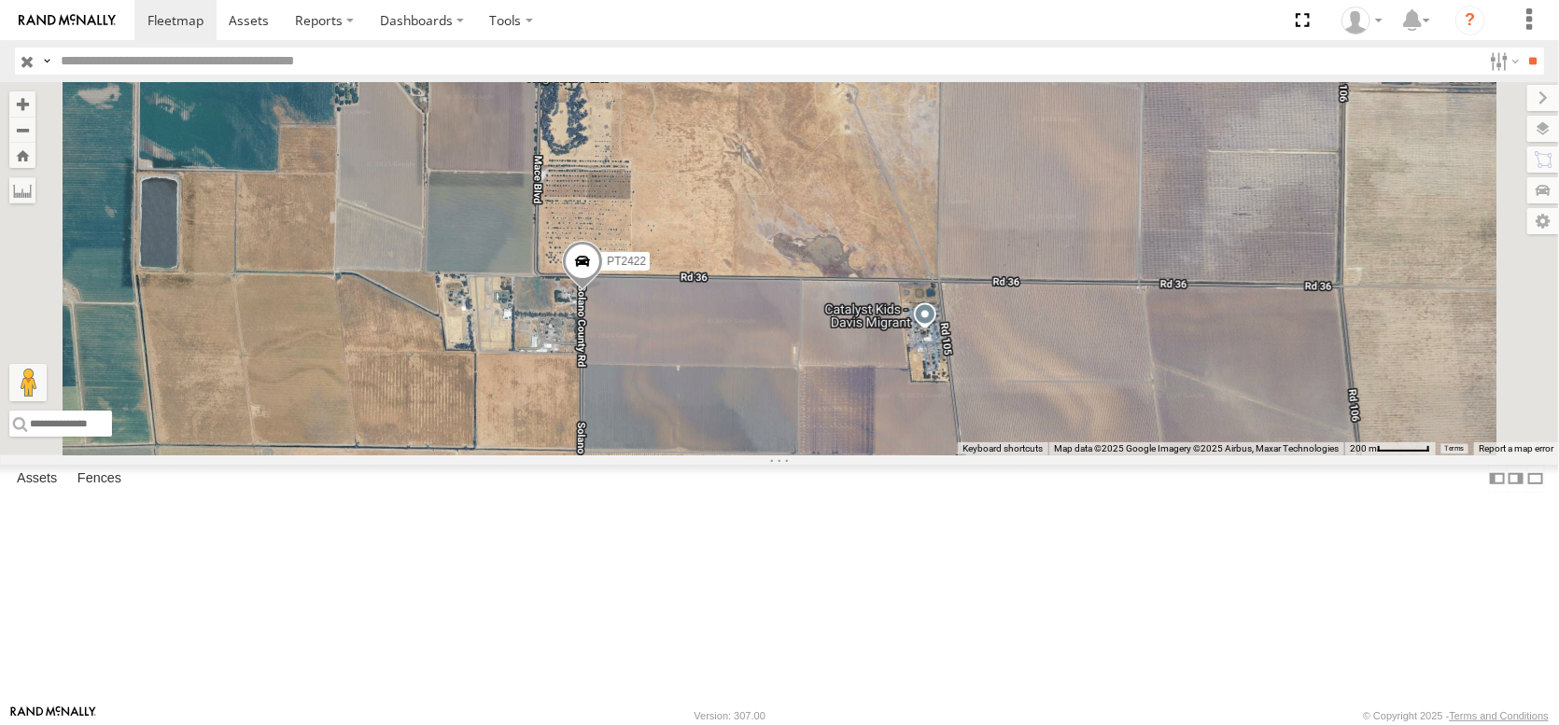
click at [603, 291] on span at bounding box center [582, 266] width 41 height 50
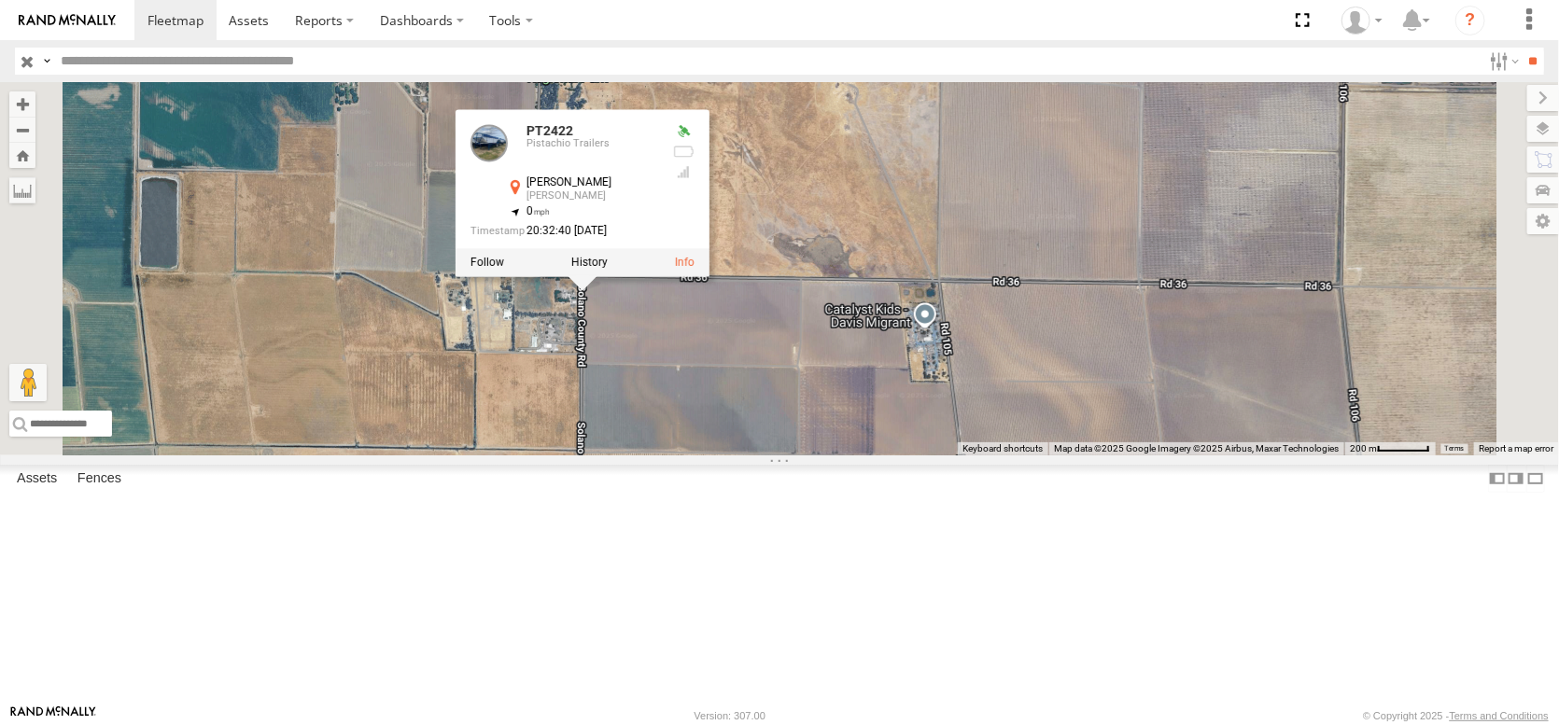
drag, startPoint x: 781, startPoint y: 559, endPoint x: 803, endPoint y: 347, distance: 212.9
click at [798, 355] on div "PT2412 PT2430 PT2432 PT2422 PT2421 PT2422 Pistachio Trailers [GEOGRAPHIC_DATA][…" at bounding box center [779, 268] width 1559 height 373
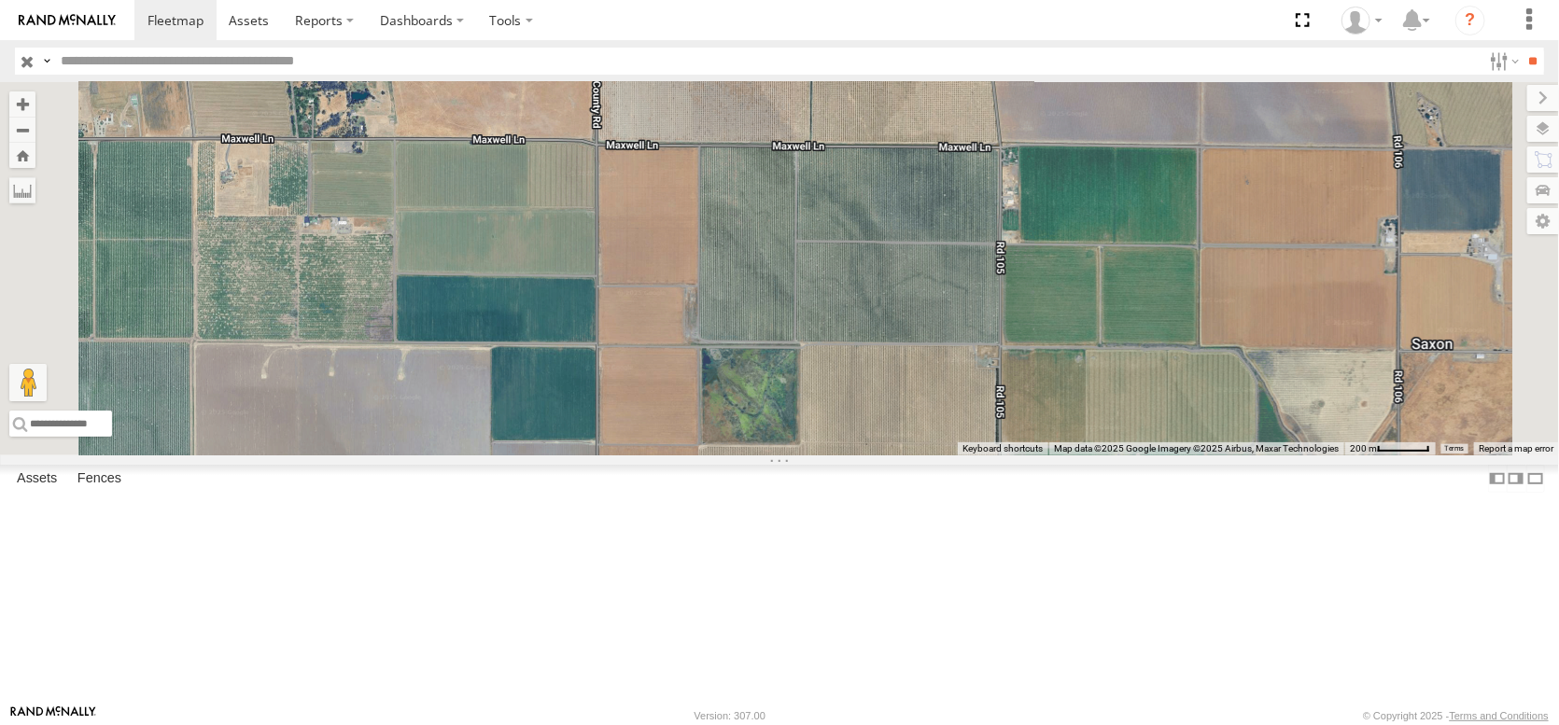
drag, startPoint x: 797, startPoint y: 543, endPoint x: 777, endPoint y: 321, distance: 223.0
click at [782, 329] on div "PT2412 PT2430 PT2432 PT2422 PT2421 PT2422 Pistachio Trailers [GEOGRAPHIC_DATA][…" at bounding box center [779, 268] width 1559 height 373
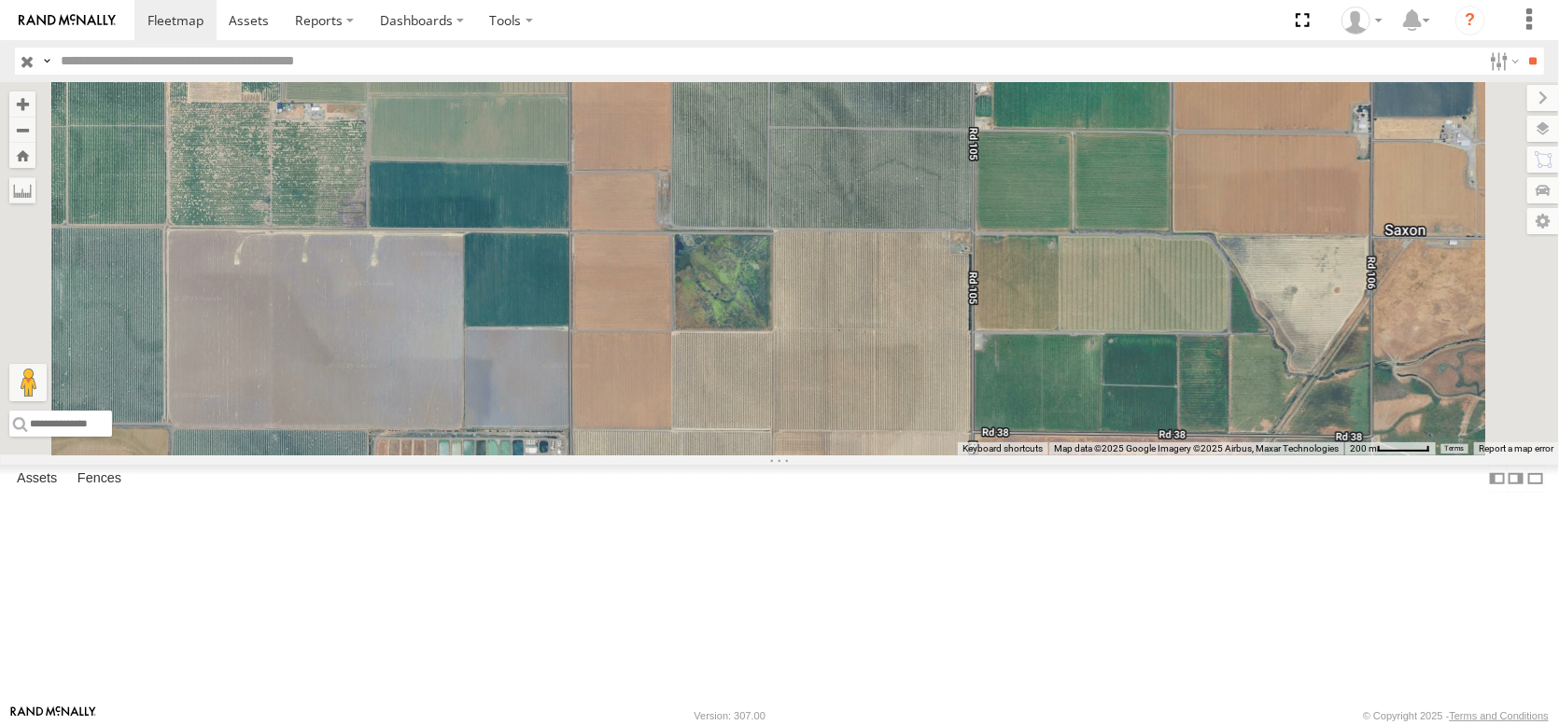
drag, startPoint x: 754, startPoint y: 488, endPoint x: 759, endPoint y: 299, distance: 189.5
click at [759, 302] on div "PT2412 PT2430 PT2432 PT2422 PT2421 PT2422 Pistachio Trailers [GEOGRAPHIC_DATA][…" at bounding box center [779, 268] width 1559 height 373
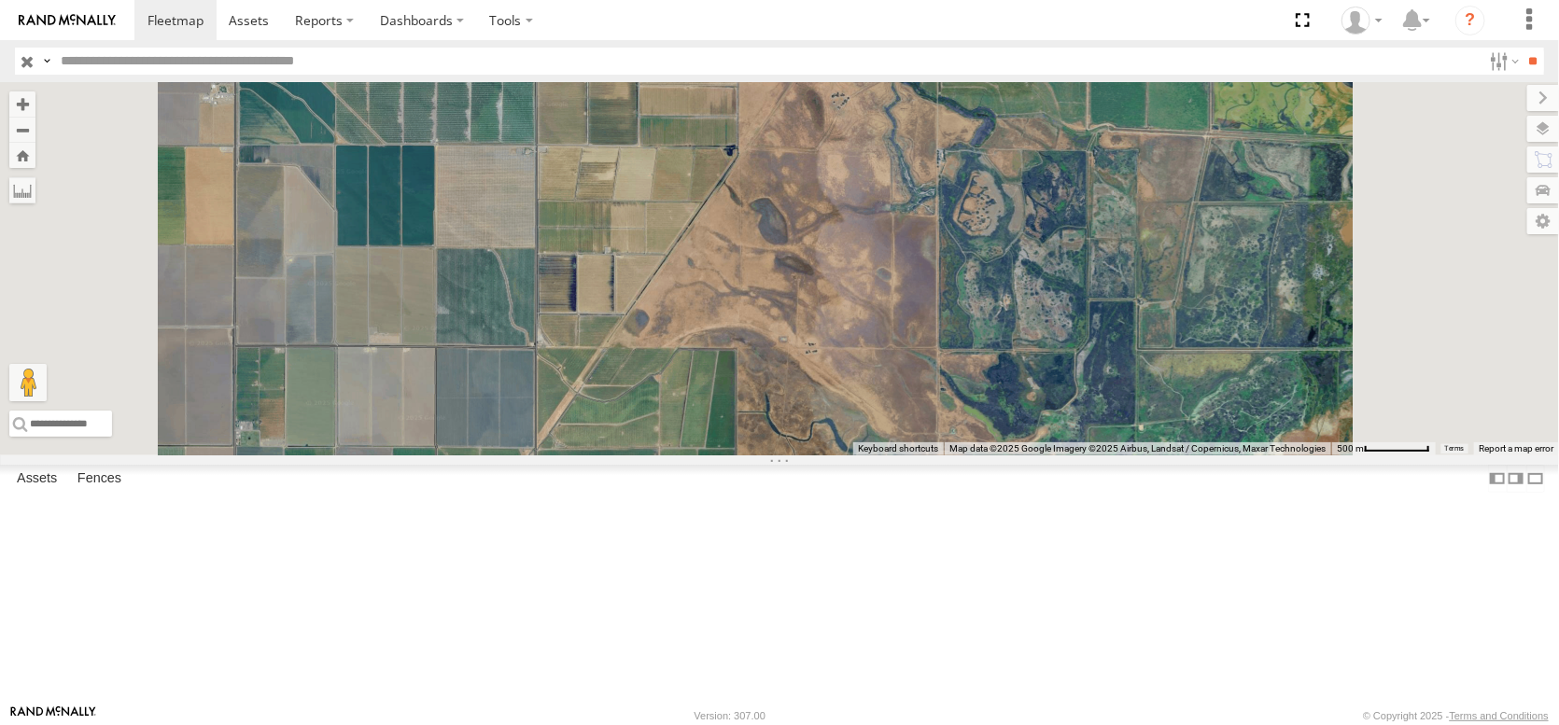
drag, startPoint x: 731, startPoint y: 442, endPoint x: 727, endPoint y: 257, distance: 185.8
click at [728, 258] on div "PT2412 PT2430 PT2432 PT2422 PT2421 PT2422 Pistachio Trailers [GEOGRAPHIC_DATA][…" at bounding box center [779, 268] width 1559 height 373
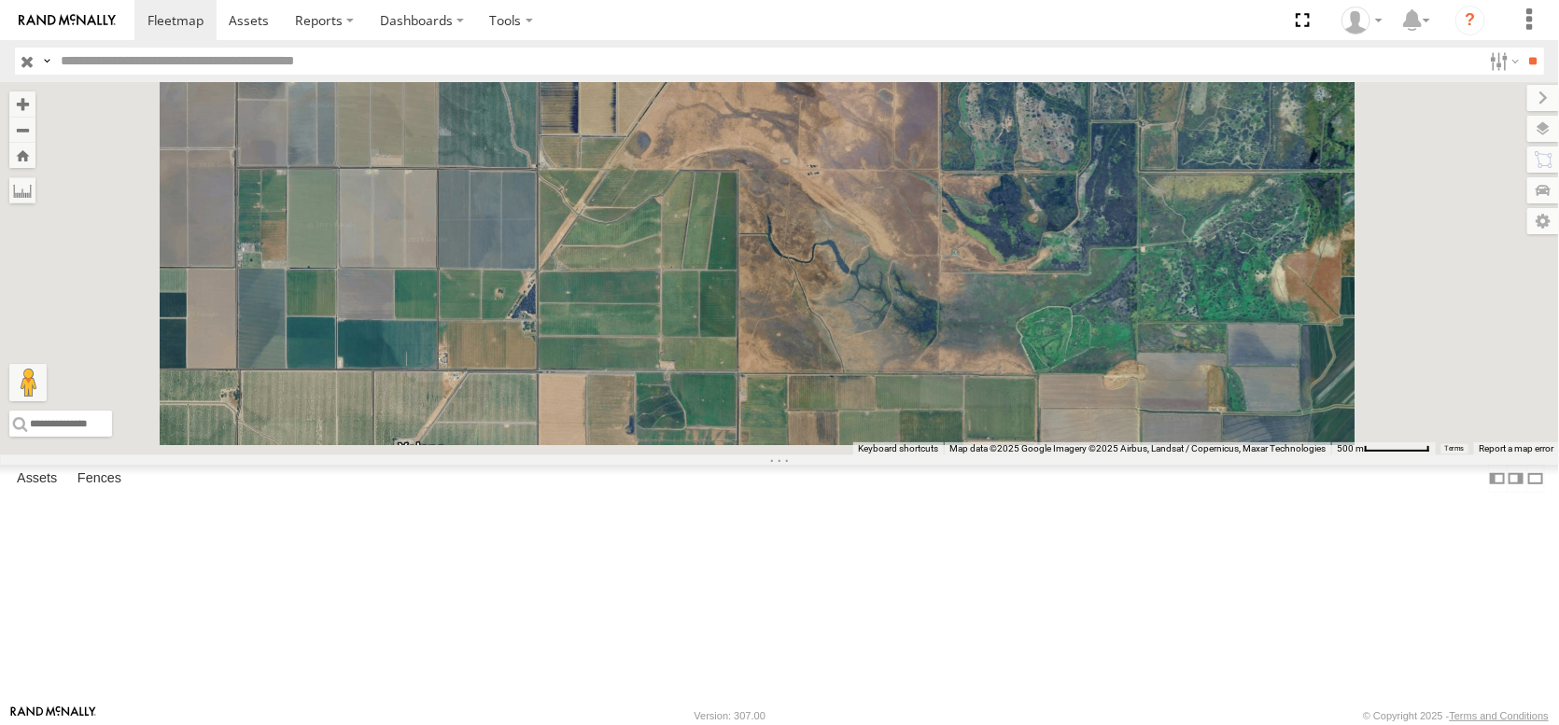
drag, startPoint x: 729, startPoint y: 554, endPoint x: 713, endPoint y: 309, distance: 246.0
click at [713, 309] on div "PT2412 PT2430 PT2432 PT2422 PT2421 PT2422 Pistachio Trailers [GEOGRAPHIC_DATA][…" at bounding box center [779, 268] width 1559 height 373
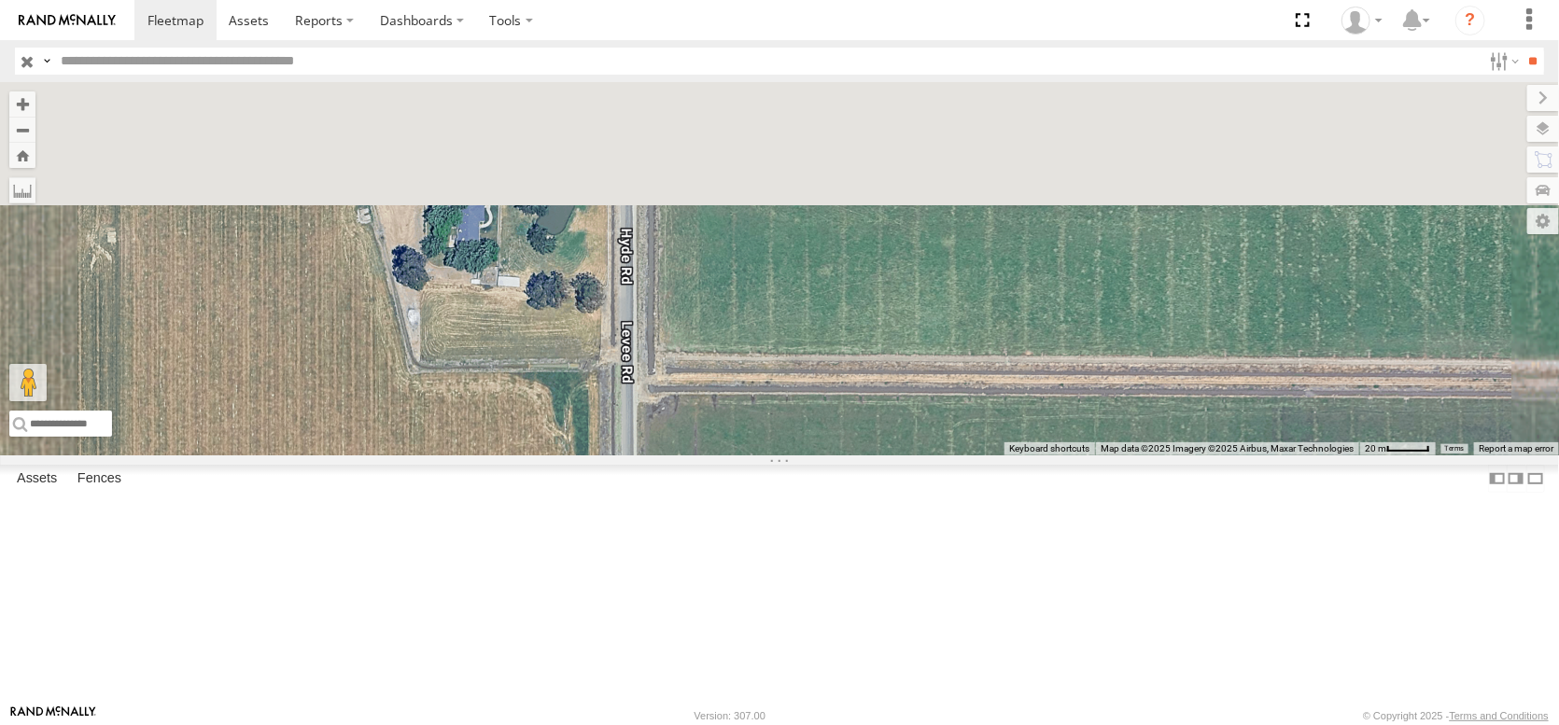
drag, startPoint x: 756, startPoint y: 266, endPoint x: 763, endPoint y: 538, distance: 271.7
click at [763, 455] on div "PT2412 PT2430 PT2432 PT2422 PT2421 PT2422 Pistachio Trailers [GEOGRAPHIC_DATA][…" at bounding box center [779, 268] width 1559 height 373
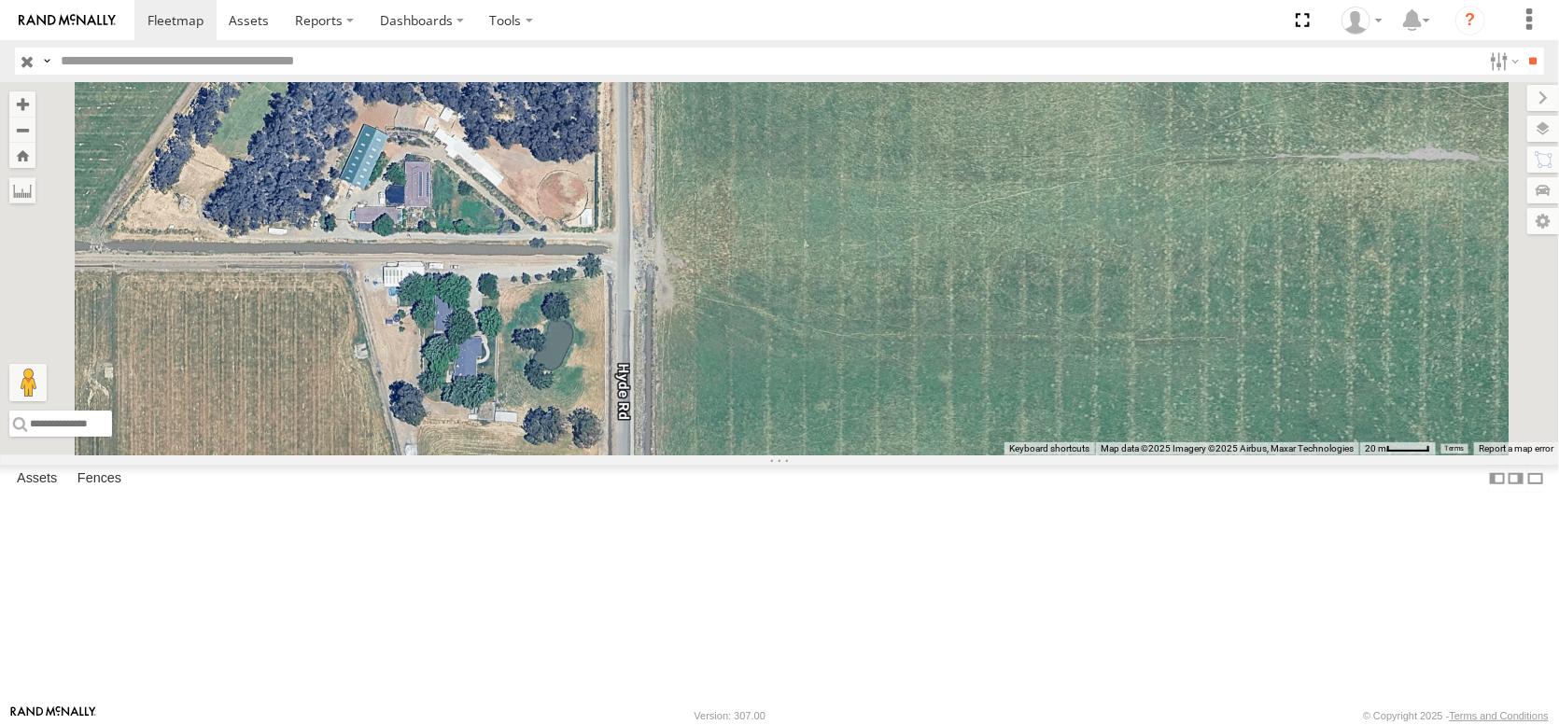
drag, startPoint x: 793, startPoint y: 288, endPoint x: 787, endPoint y: 634, distance: 345.4
click at [787, 455] on div "PT2412 PT2430 PT2432 PT2422 PT2421 PT2422 Pistachio Trailers [GEOGRAPHIC_DATA][…" at bounding box center [779, 268] width 1559 height 373
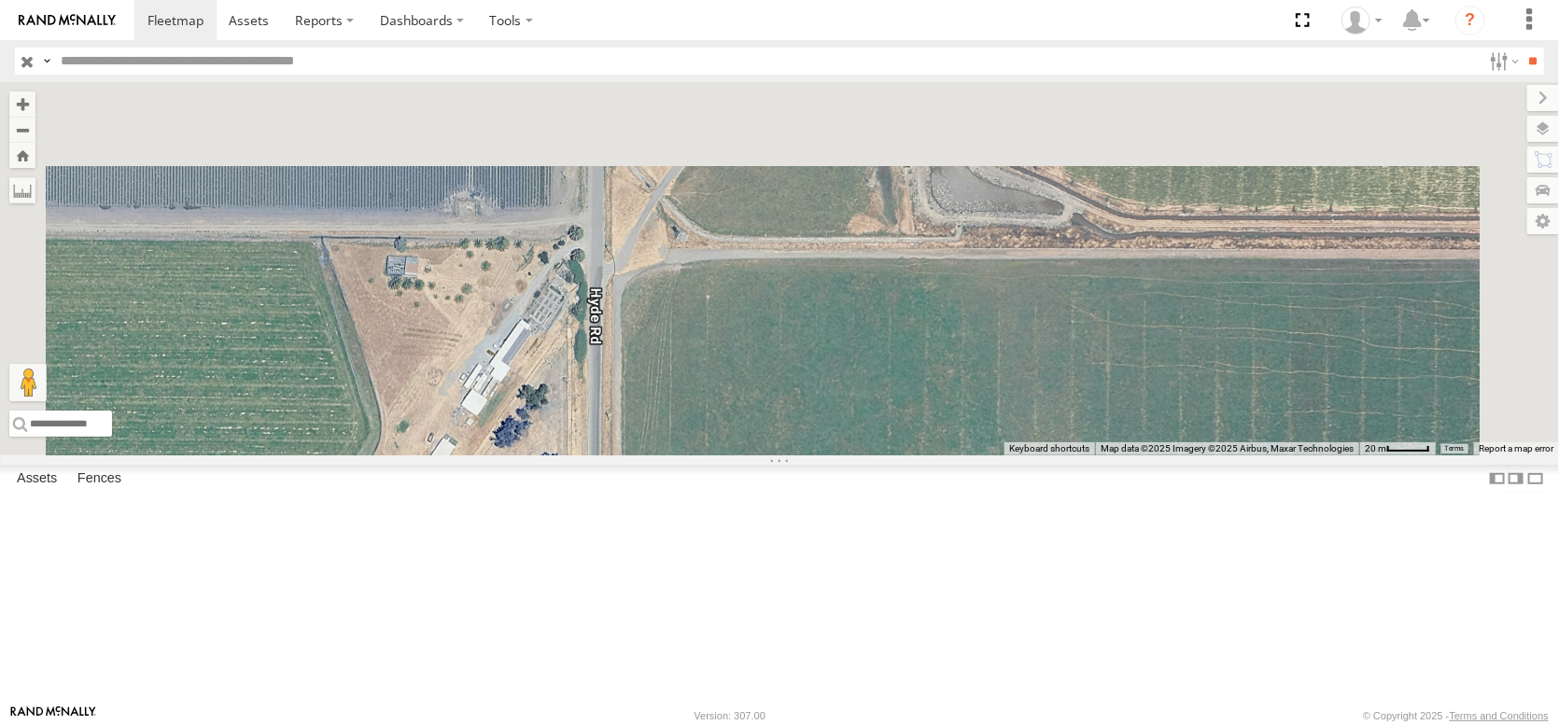
drag, startPoint x: 801, startPoint y: 274, endPoint x: 781, endPoint y: 719, distance: 444.7
click at [781, 719] on body at bounding box center [779, 362] width 1559 height 725
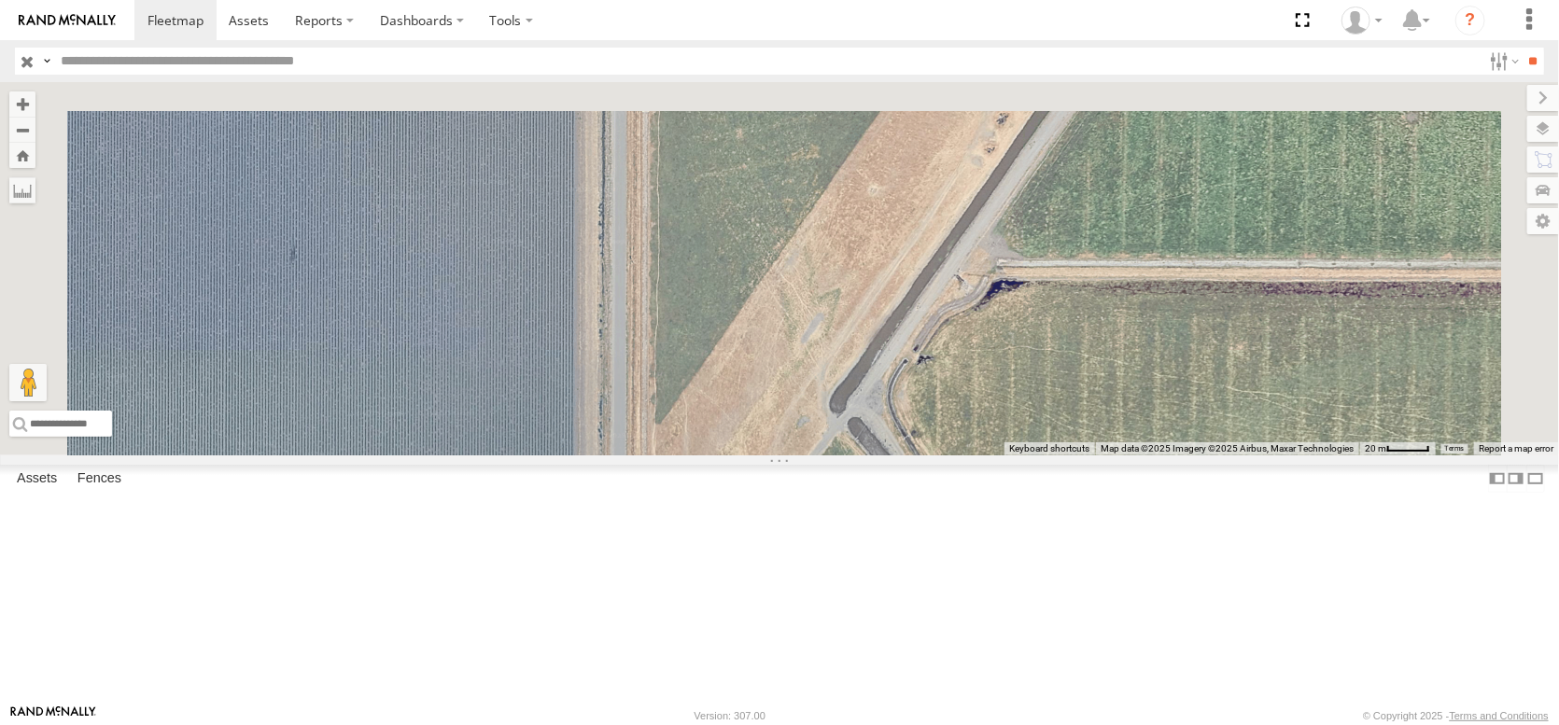
drag, startPoint x: 791, startPoint y: 536, endPoint x: 812, endPoint y: 763, distance: 227.7
click at [812, 724] on html at bounding box center [779, 362] width 1559 height 725
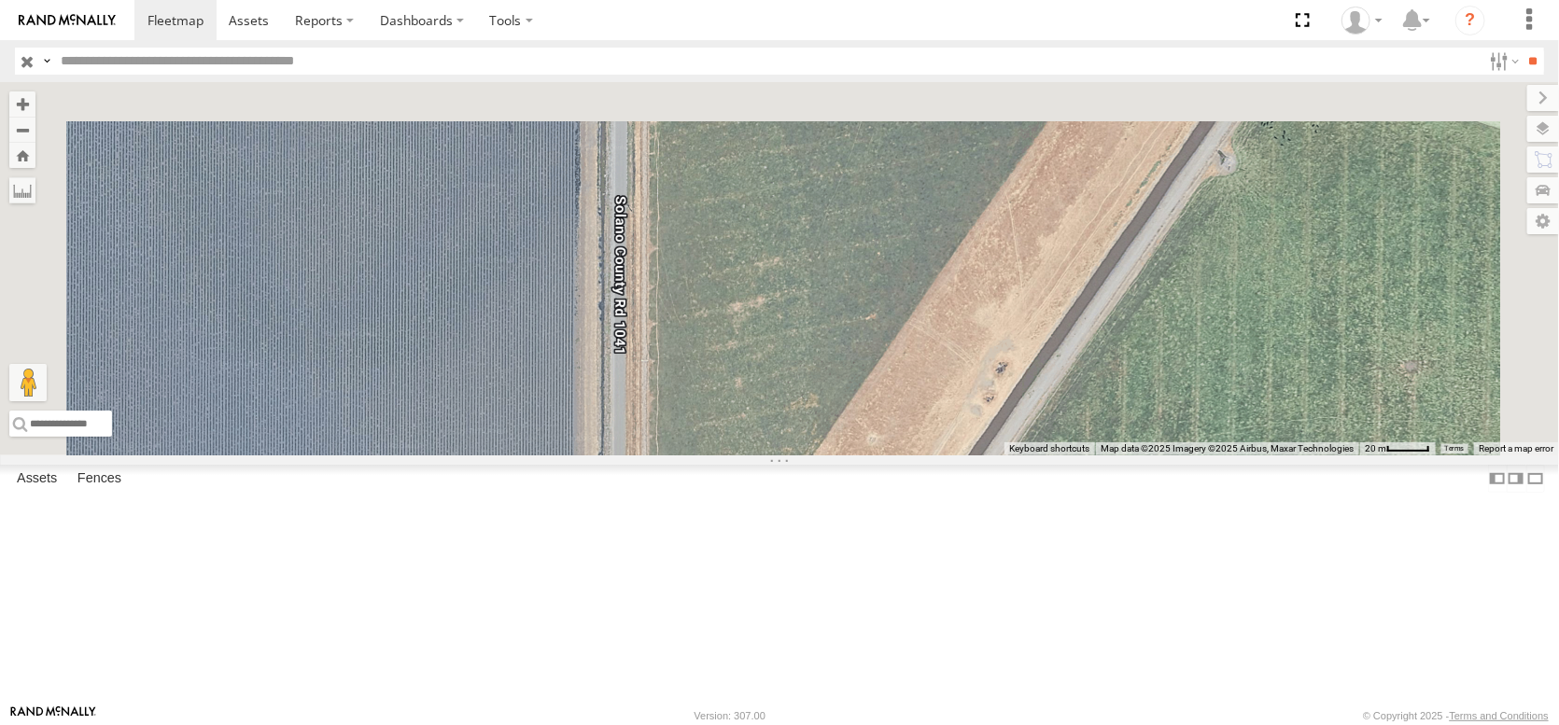
drag, startPoint x: 805, startPoint y: 454, endPoint x: 806, endPoint y: 756, distance: 302.4
click at [806, 724] on html at bounding box center [779, 362] width 1559 height 725
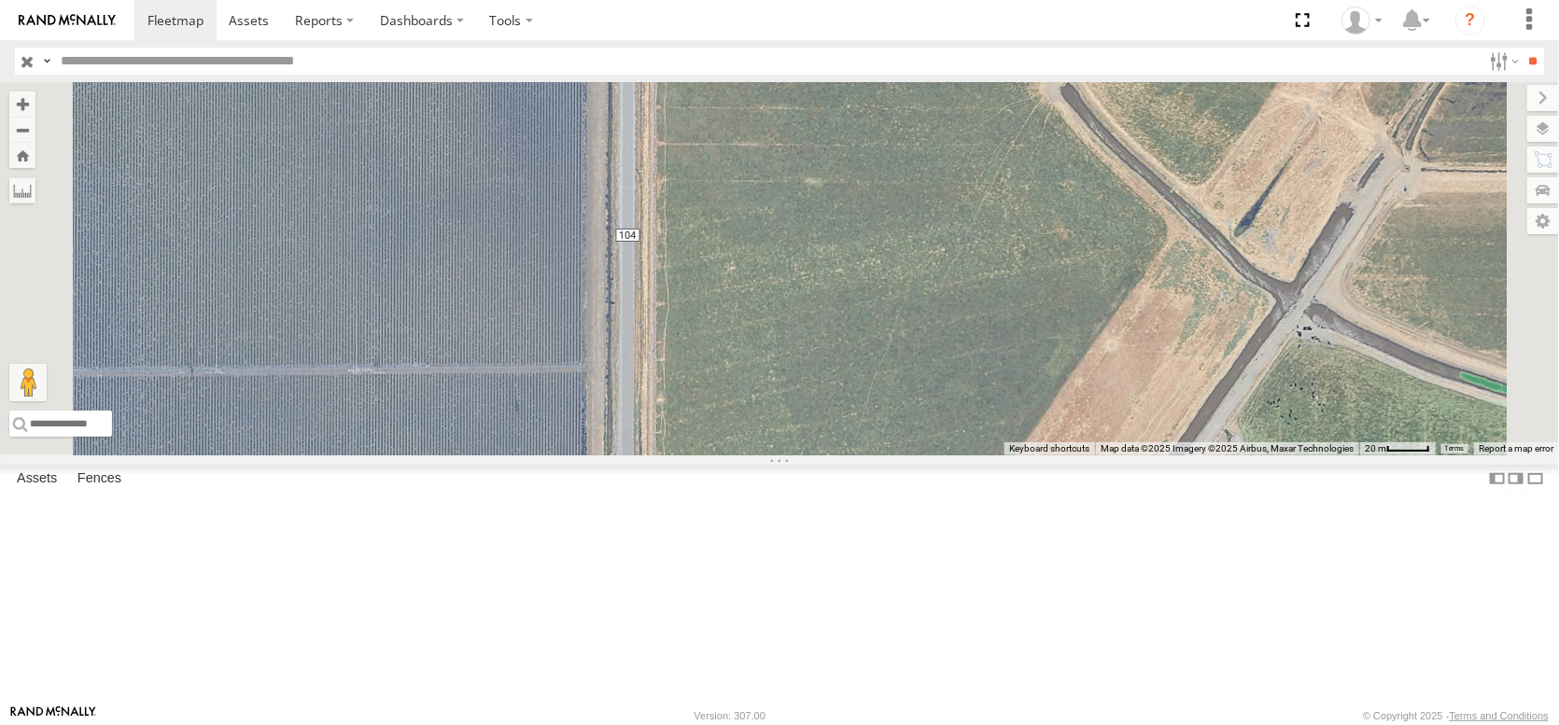
drag, startPoint x: 772, startPoint y: 481, endPoint x: 775, endPoint y: 733, distance: 252.0
click at [775, 724] on html at bounding box center [779, 362] width 1559 height 725
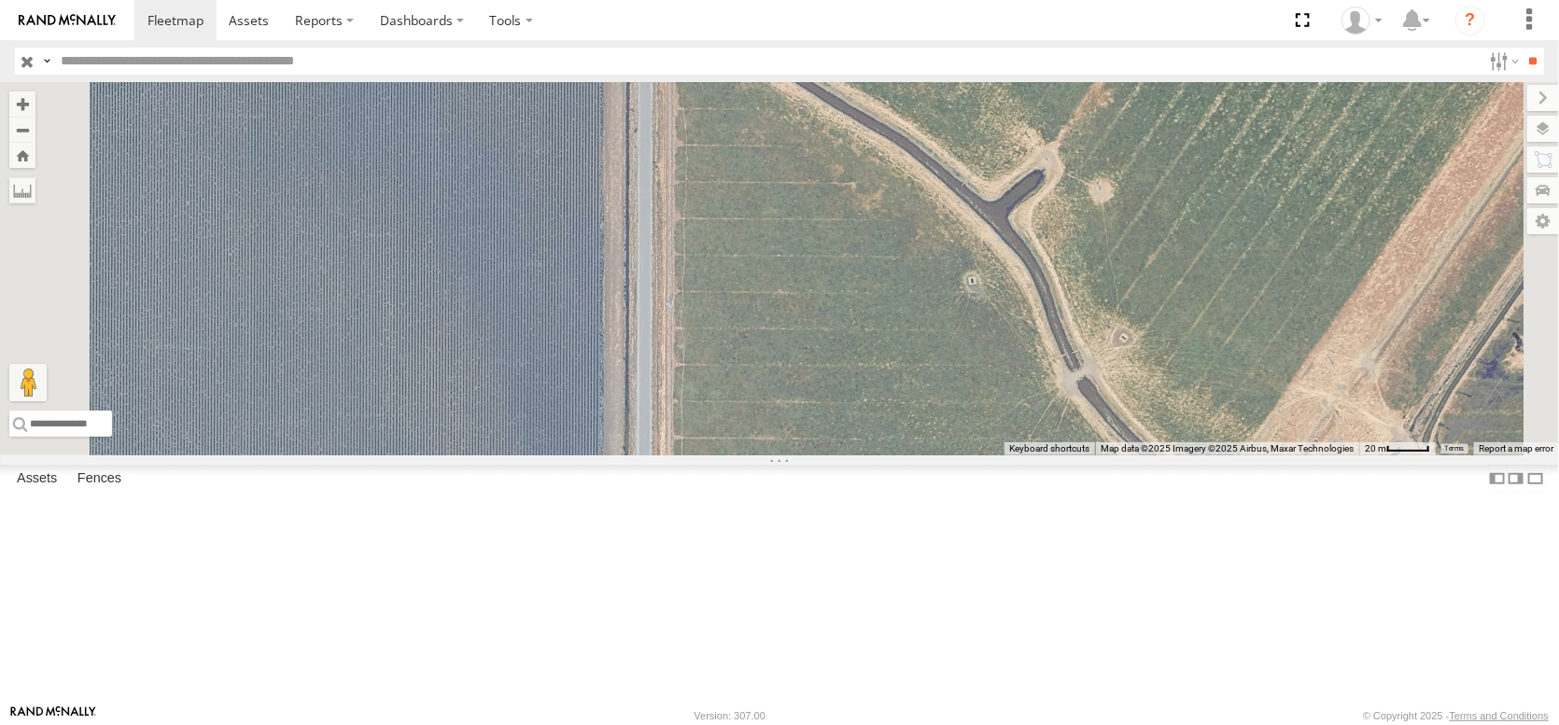
drag, startPoint x: 776, startPoint y: 478, endPoint x: 791, endPoint y: 734, distance: 256.2
click at [791, 724] on html at bounding box center [779, 362] width 1559 height 725
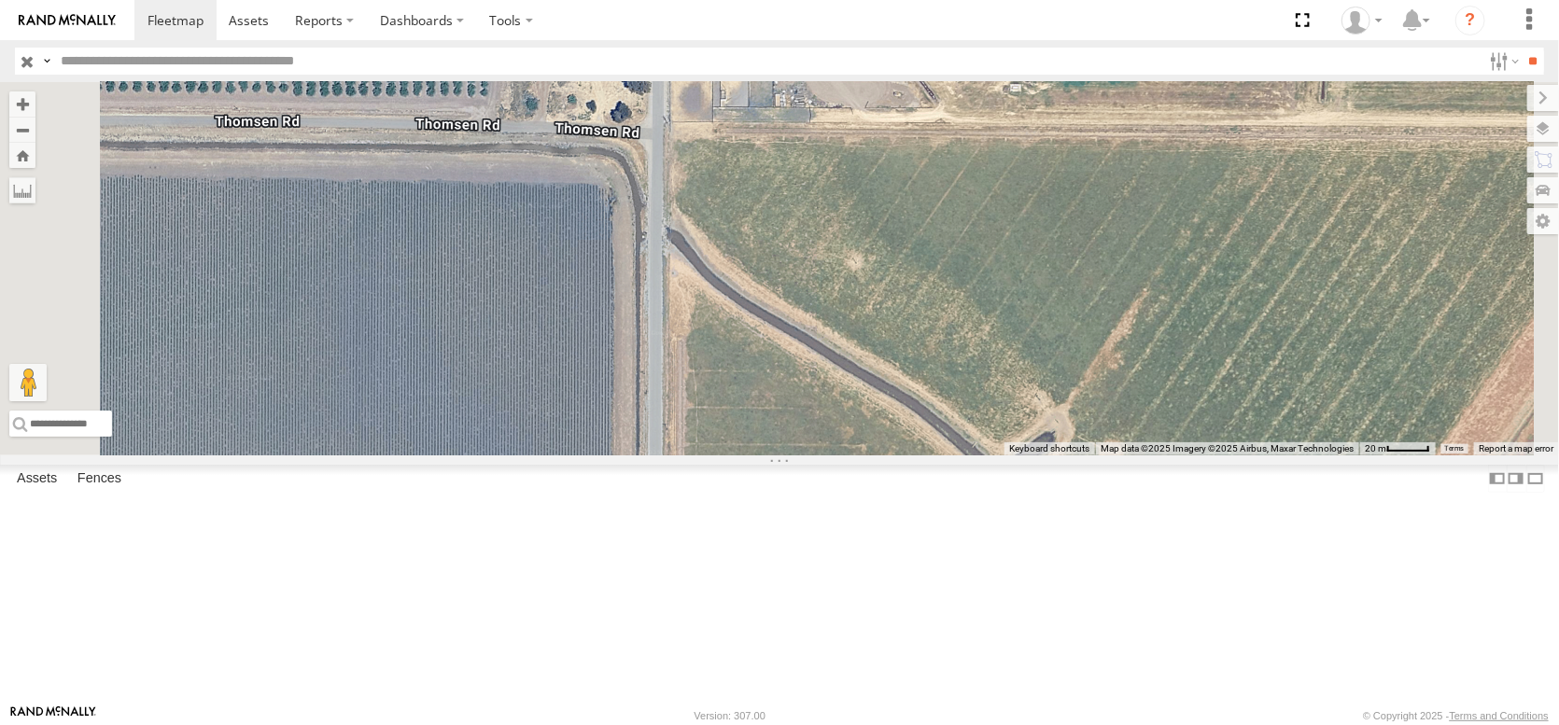
drag, startPoint x: 798, startPoint y: 471, endPoint x: 777, endPoint y: 763, distance: 291.9
click at [777, 724] on html at bounding box center [779, 362] width 1559 height 725
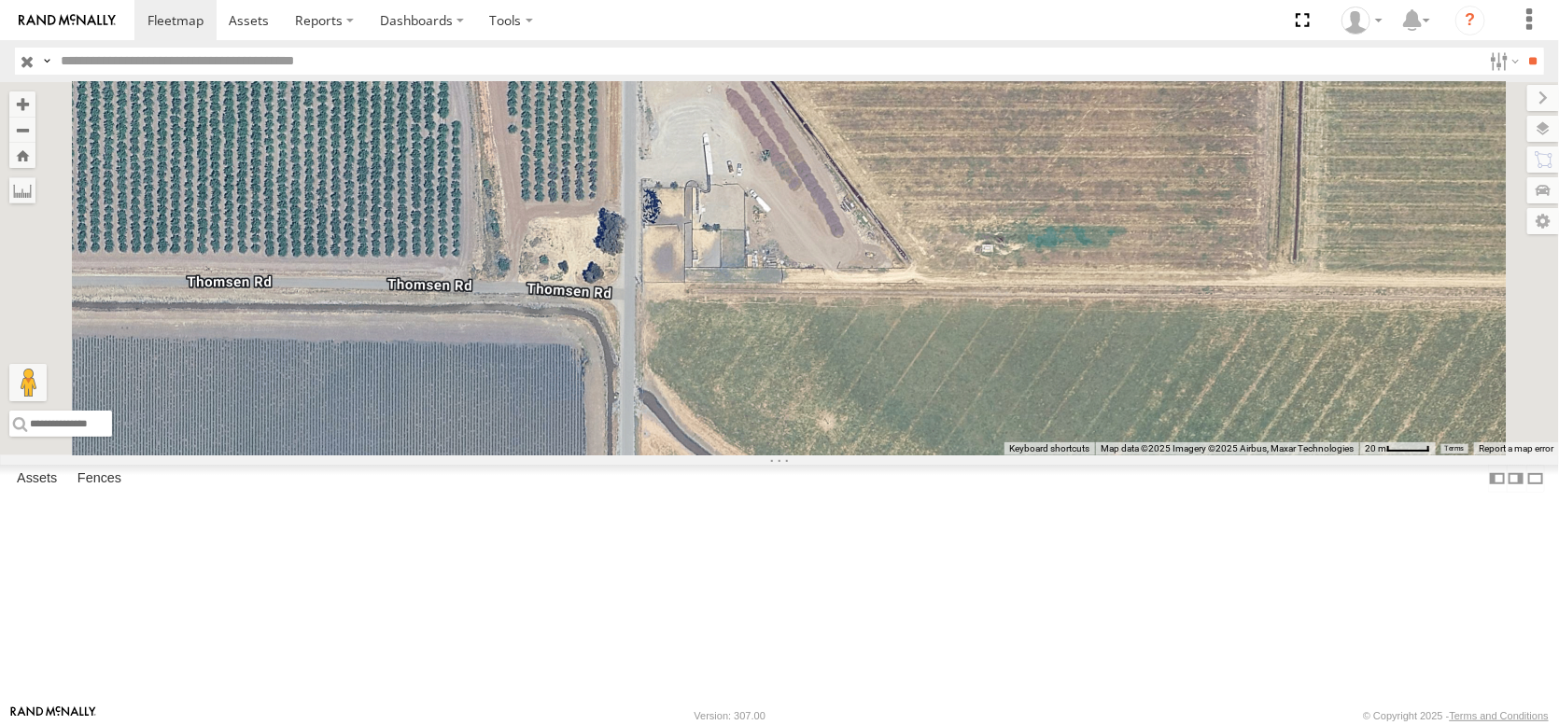
drag, startPoint x: 845, startPoint y: 400, endPoint x: 797, endPoint y: 651, distance: 255.5
click at [797, 455] on div "PT2412 PT2430 PT2432 PT2422 PT2421 PT2422 Pistachio Trailers [GEOGRAPHIC_DATA][…" at bounding box center [779, 268] width 1559 height 373
